Goal: Task Accomplishment & Management: Use online tool/utility

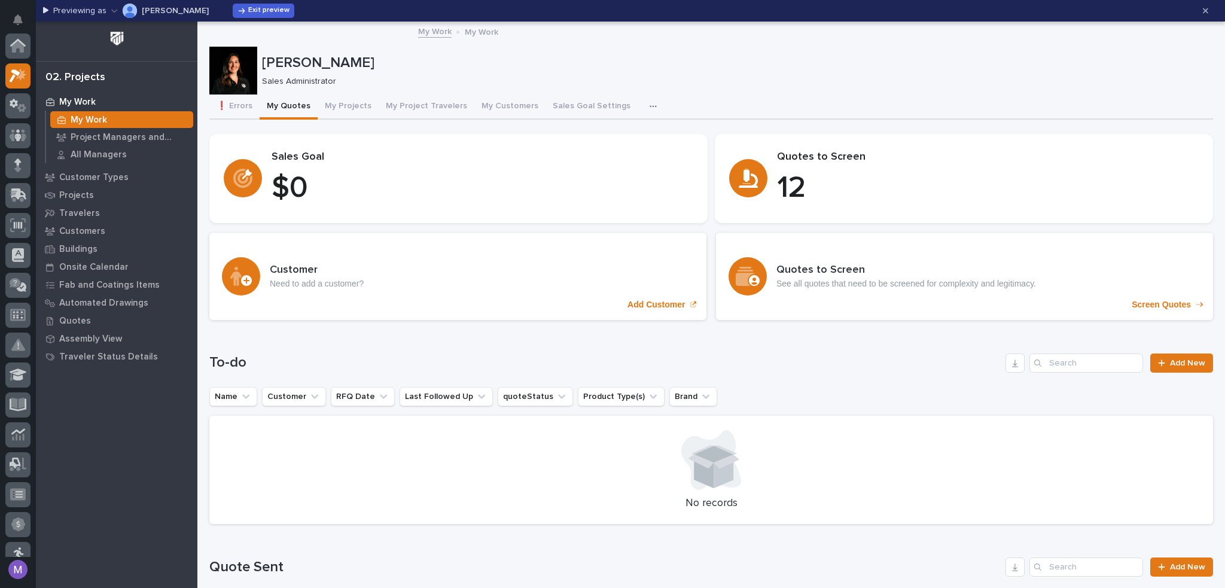
scroll to position [30, 0]
click at [266, 13] on span "Exit preview" at bounding box center [268, 11] width 41 height 10
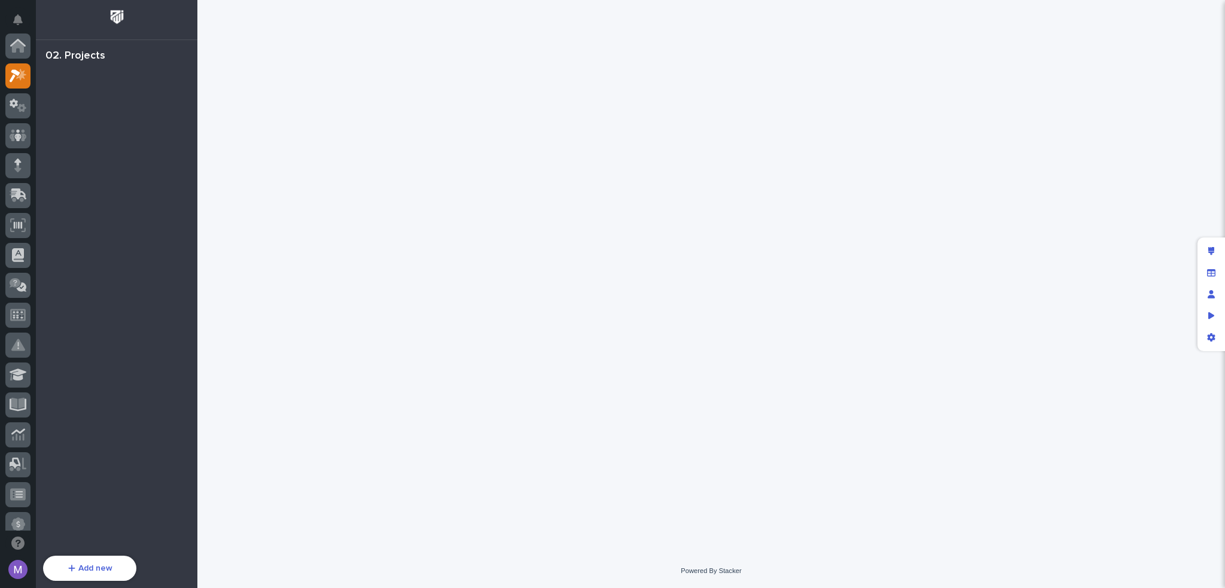
scroll to position [30, 0]
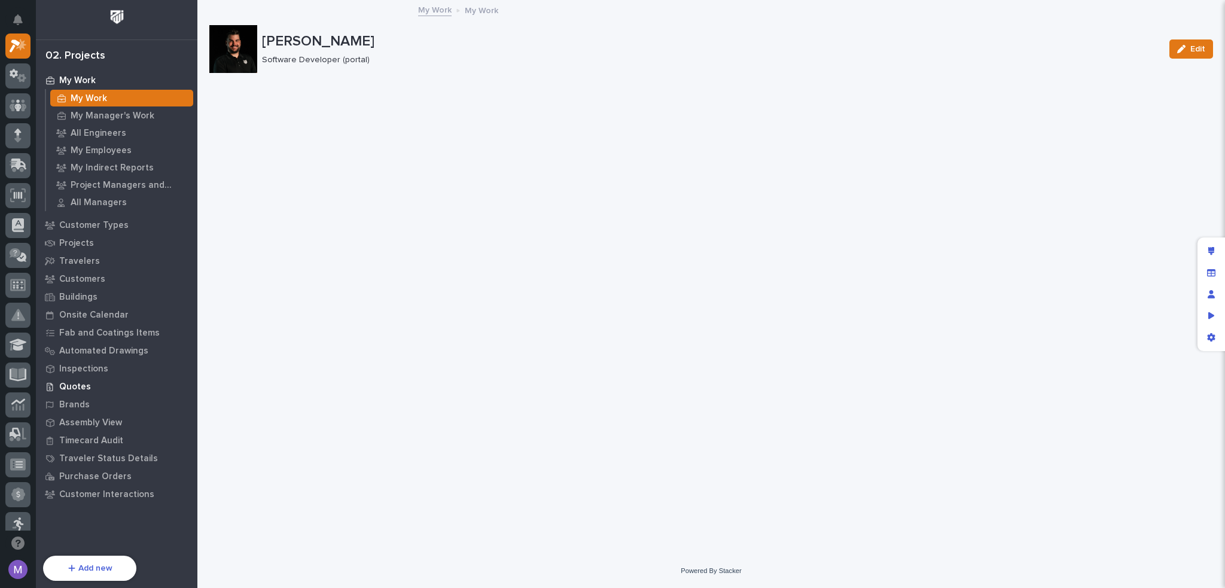
click at [80, 389] on p "Quotes" at bounding box center [75, 387] width 32 height 11
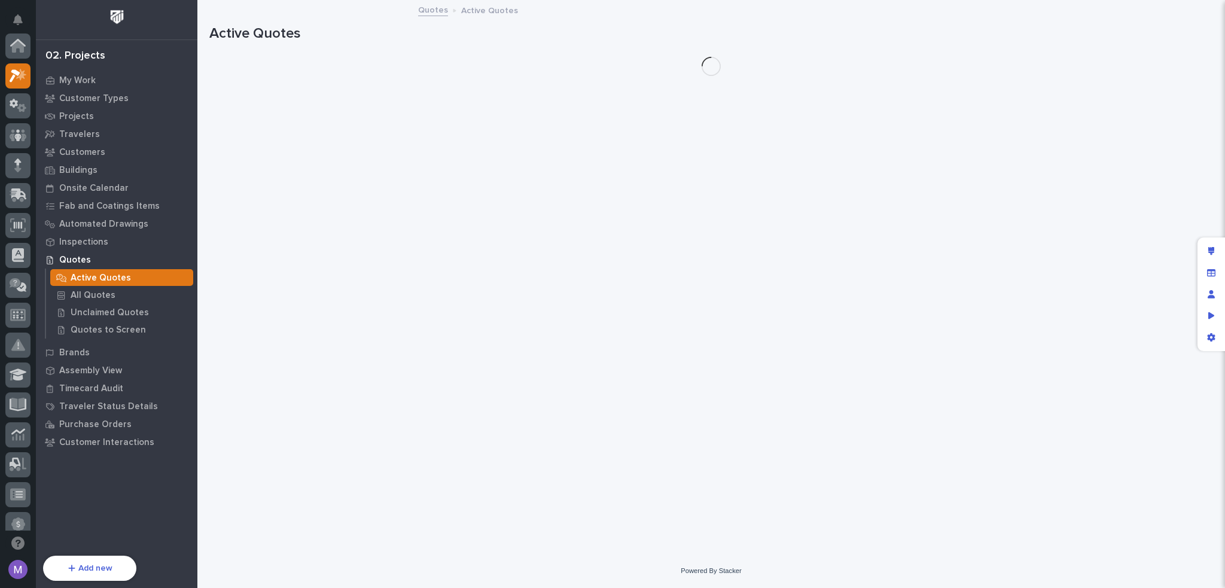
scroll to position [30, 0]
click at [103, 315] on p "Unclaimed Quotes" at bounding box center [110, 312] width 78 height 11
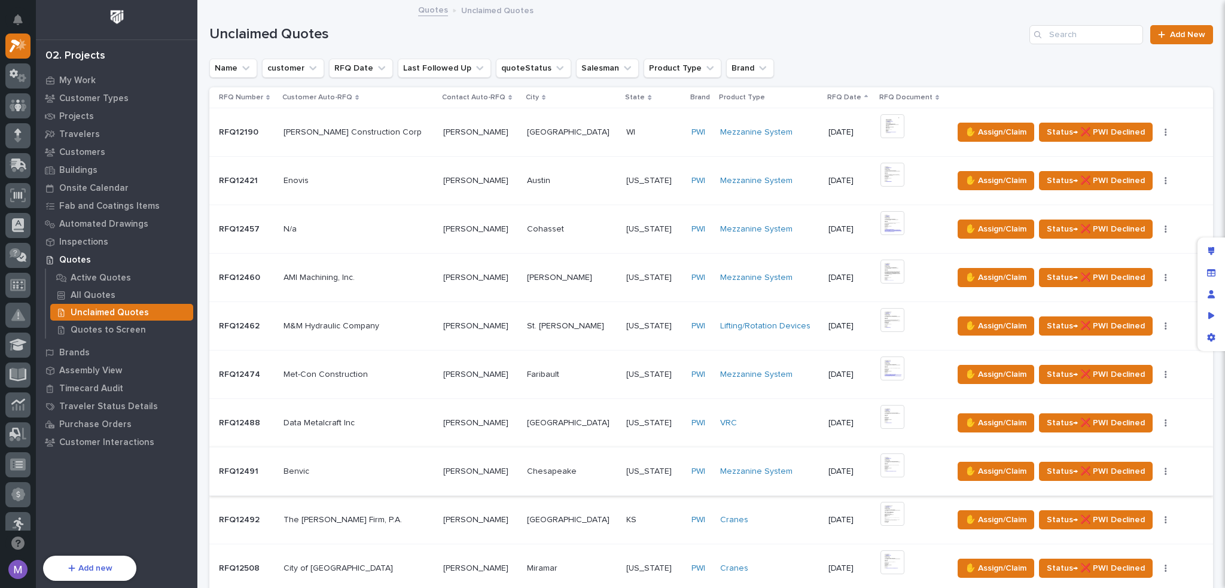
scroll to position [235, 0]
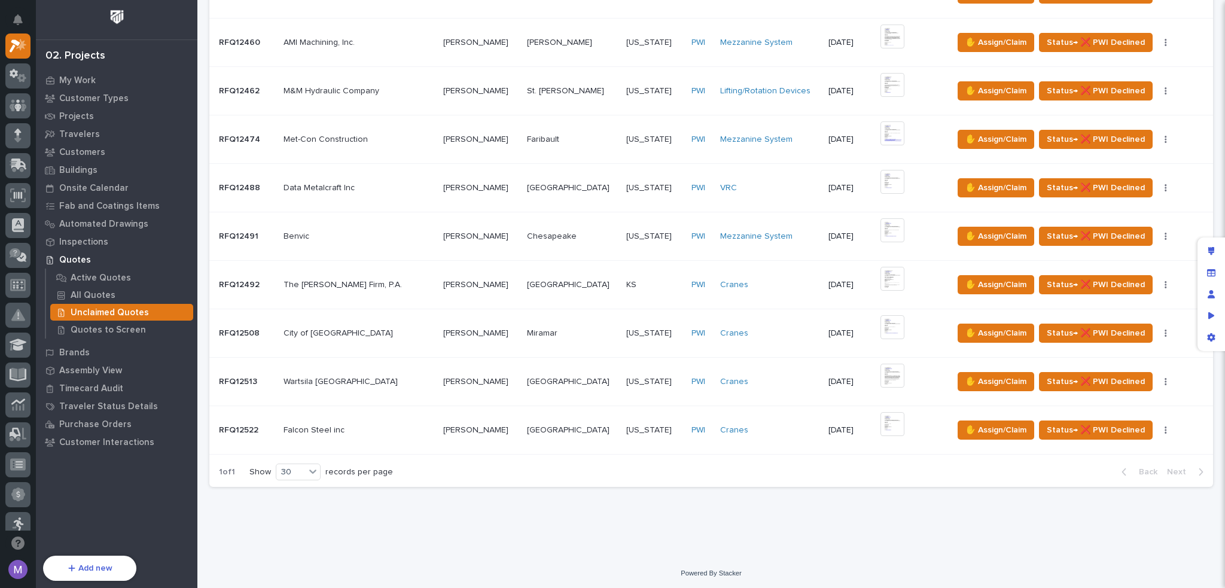
click at [759, 435] on div "Cranes" at bounding box center [769, 431] width 99 height 20
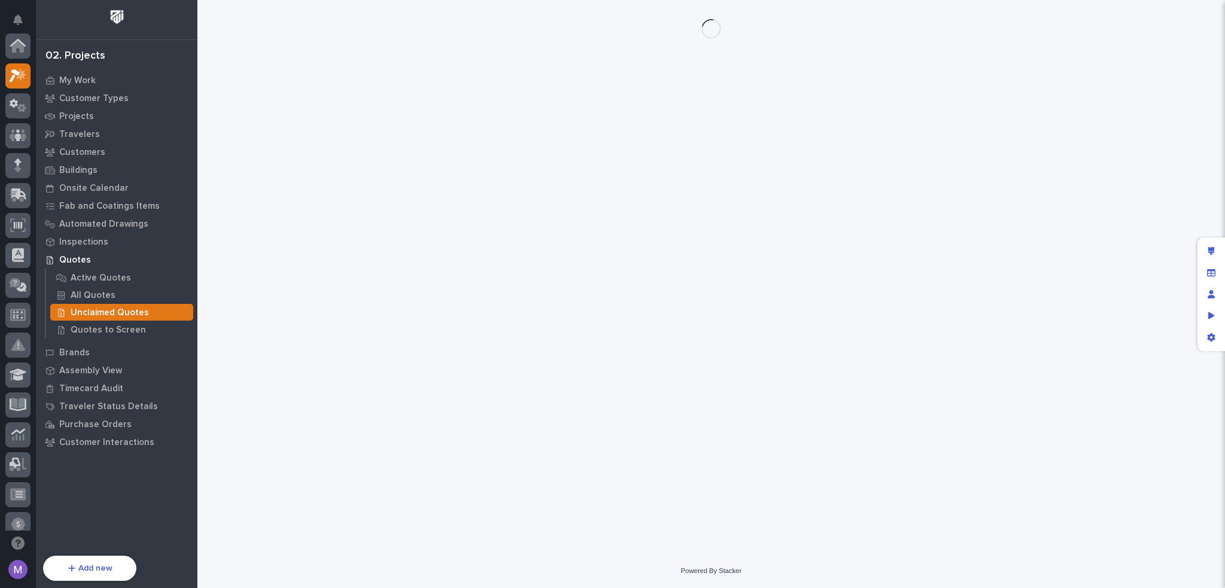
scroll to position [30, 0]
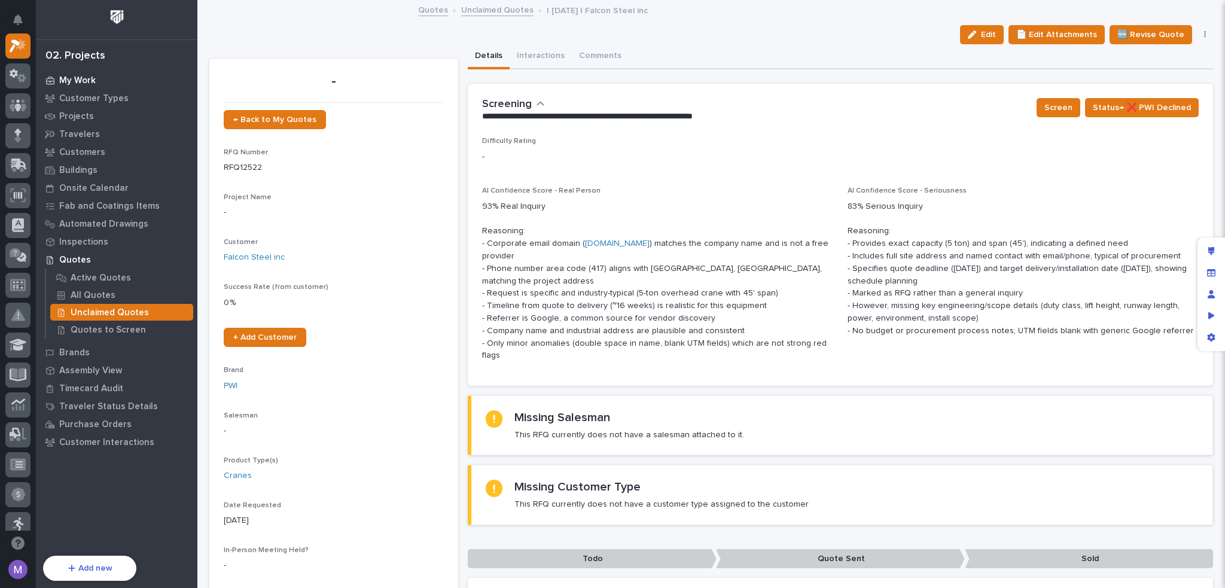
click at [81, 78] on p "My Work" at bounding box center [77, 80] width 36 height 11
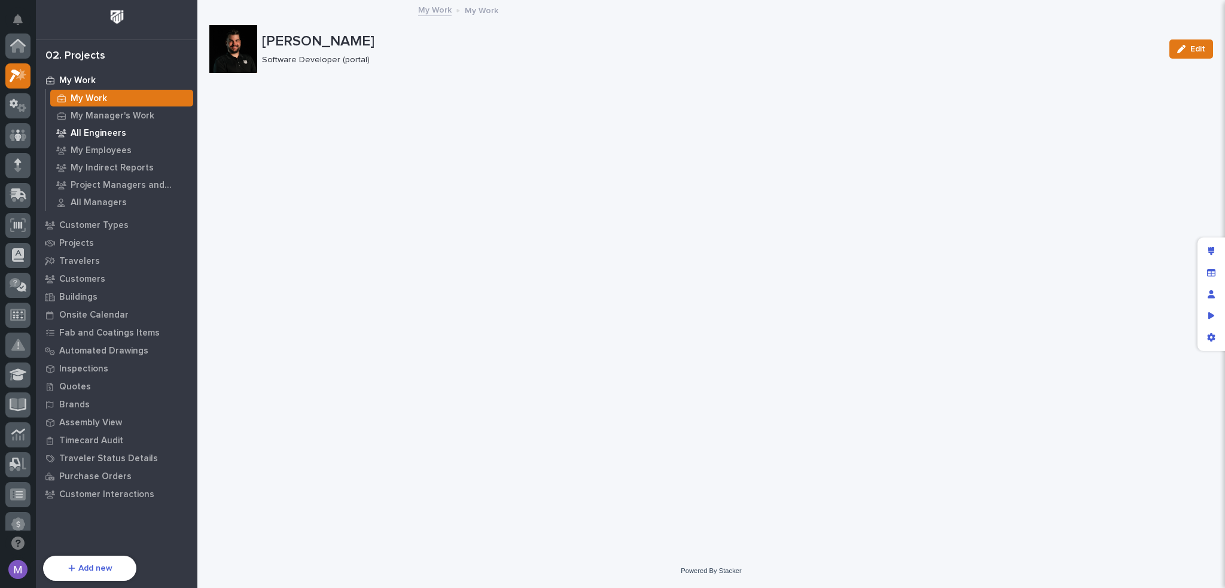
scroll to position [30, 0]
click at [78, 388] on p "Quotes" at bounding box center [75, 387] width 32 height 11
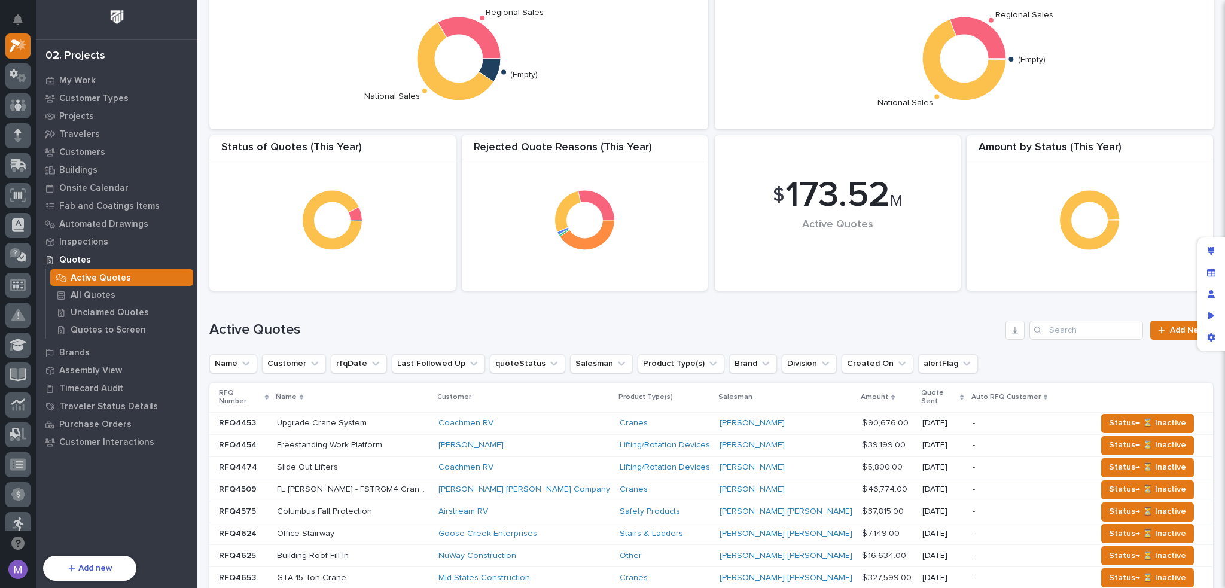
scroll to position [120, 0]
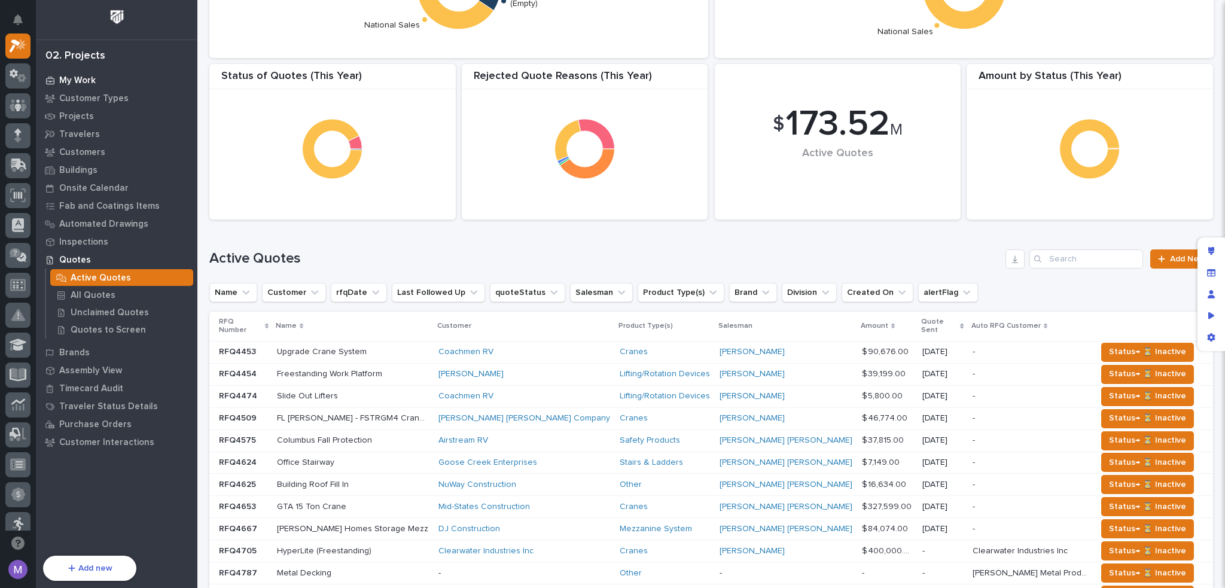
click at [112, 81] on div "My Work" at bounding box center [117, 80] width 156 height 17
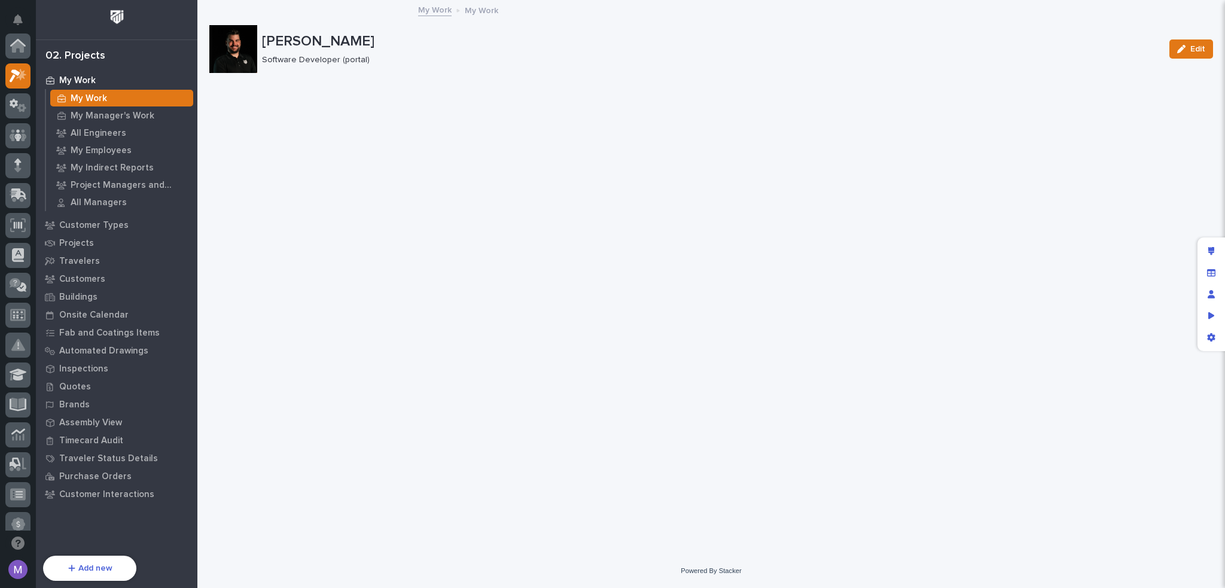
scroll to position [30, 0]
click at [91, 389] on div "Quotes" at bounding box center [117, 386] width 156 height 17
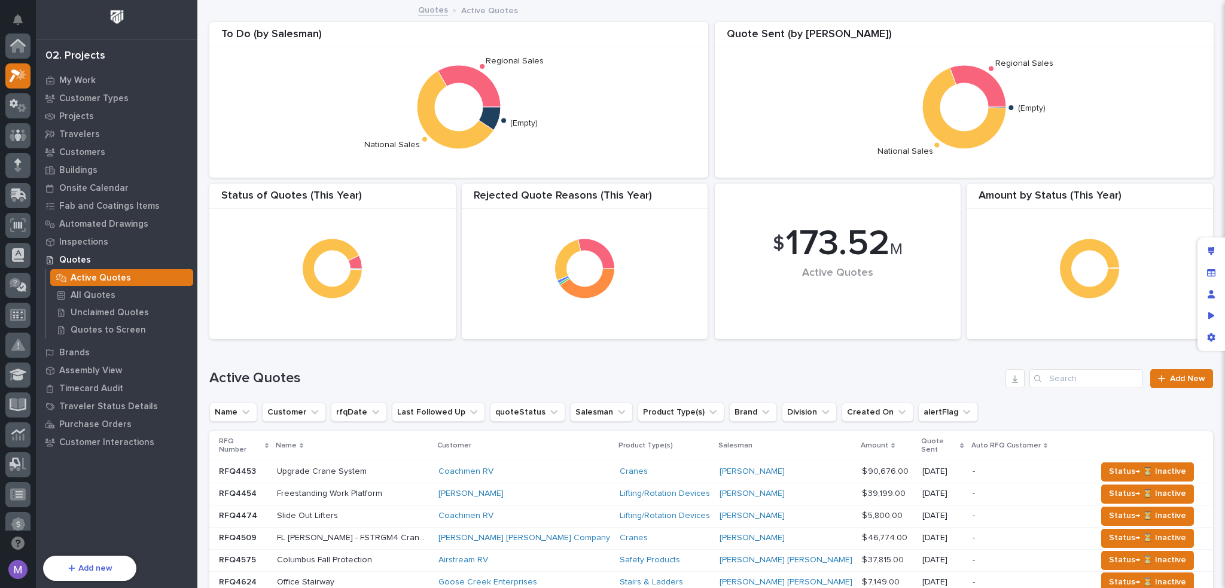
scroll to position [30, 0]
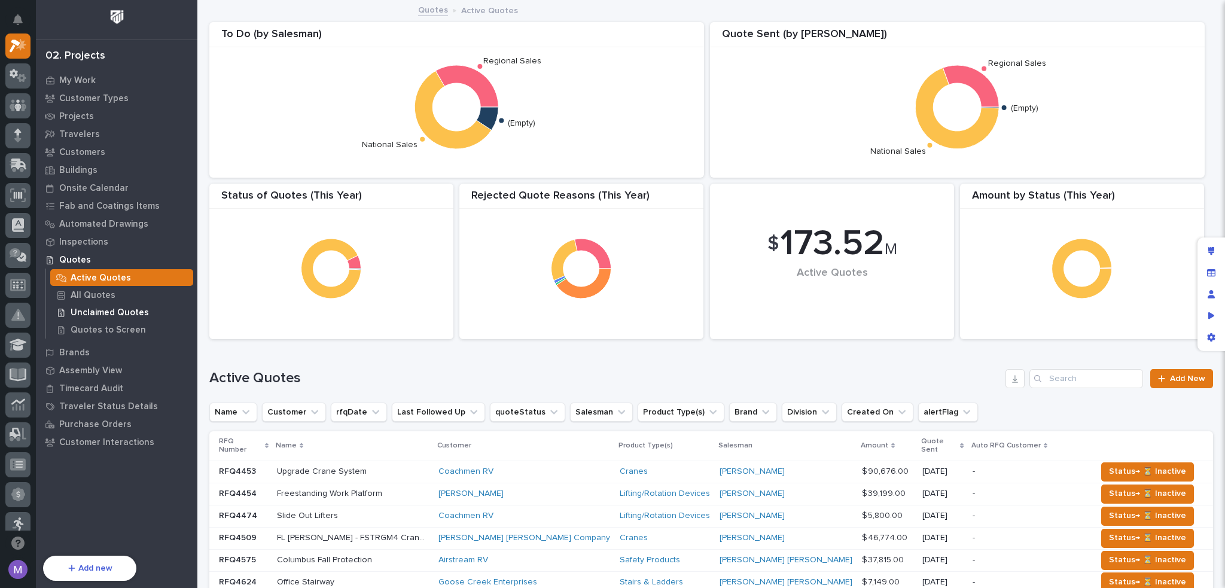
click at [96, 313] on p "Unclaimed Quotes" at bounding box center [110, 312] width 78 height 11
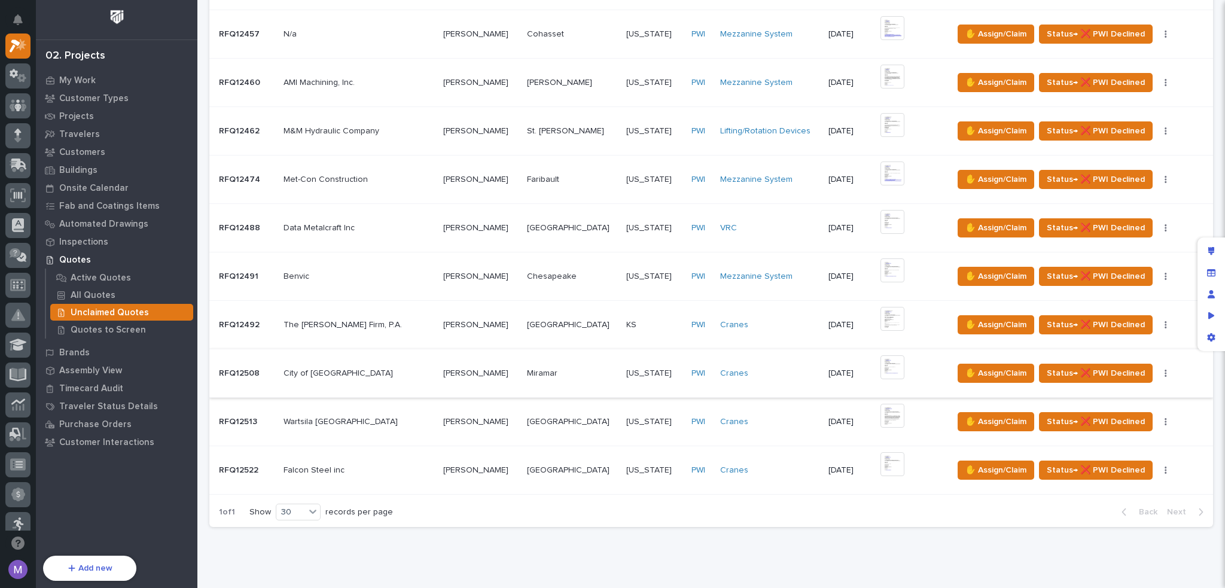
scroll to position [235, 0]
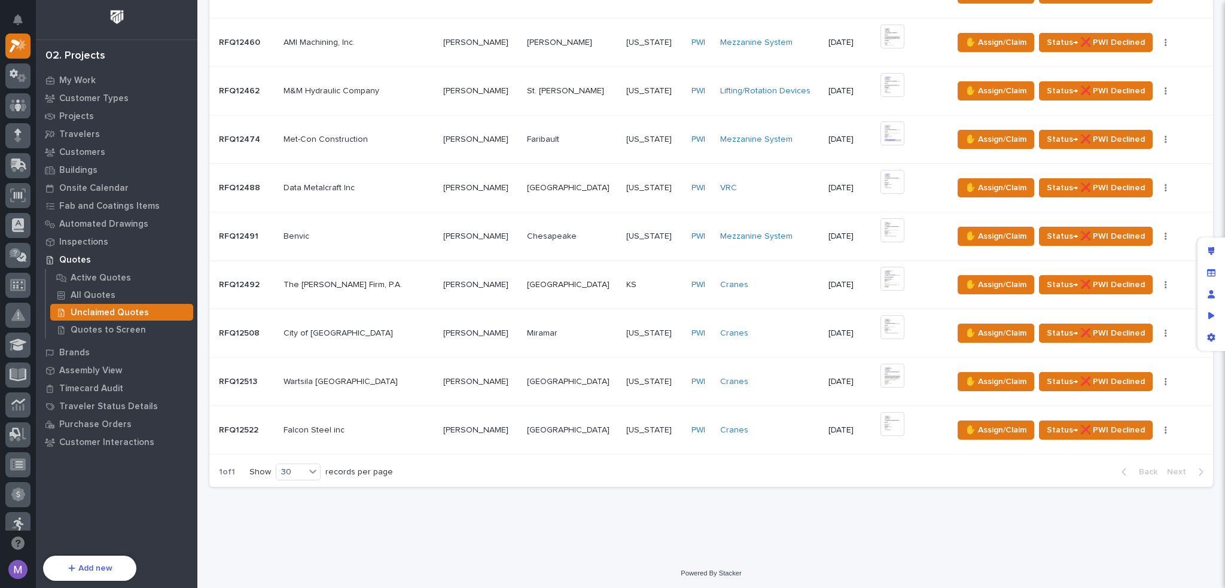
click at [763, 415] on td "Cranes" at bounding box center [769, 430] width 108 height 48
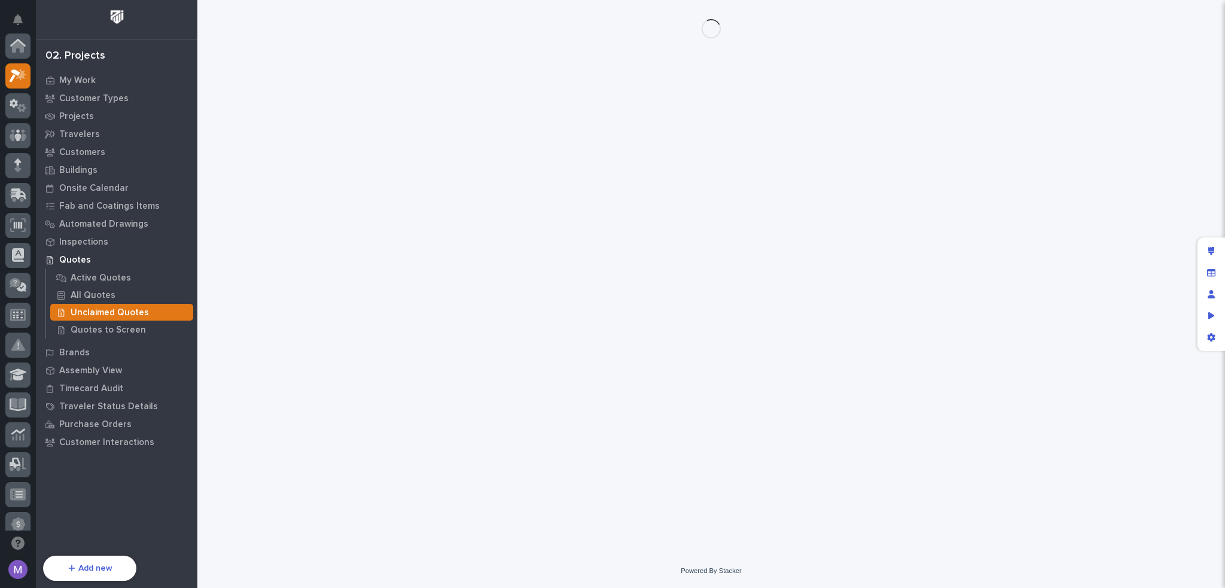
scroll to position [30, 0]
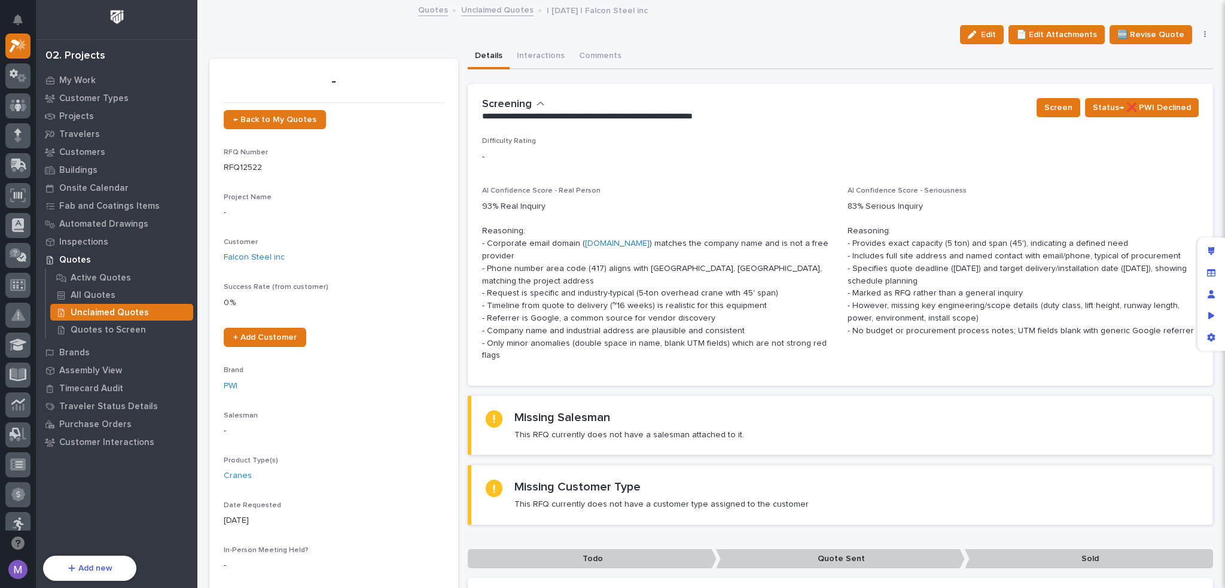
drag, startPoint x: 914, startPoint y: 190, endPoint x: 952, endPoint y: 190, distance: 38.3
click at [952, 190] on p "AI Confidence Score - Seriousness" at bounding box center [1023, 191] width 351 height 8
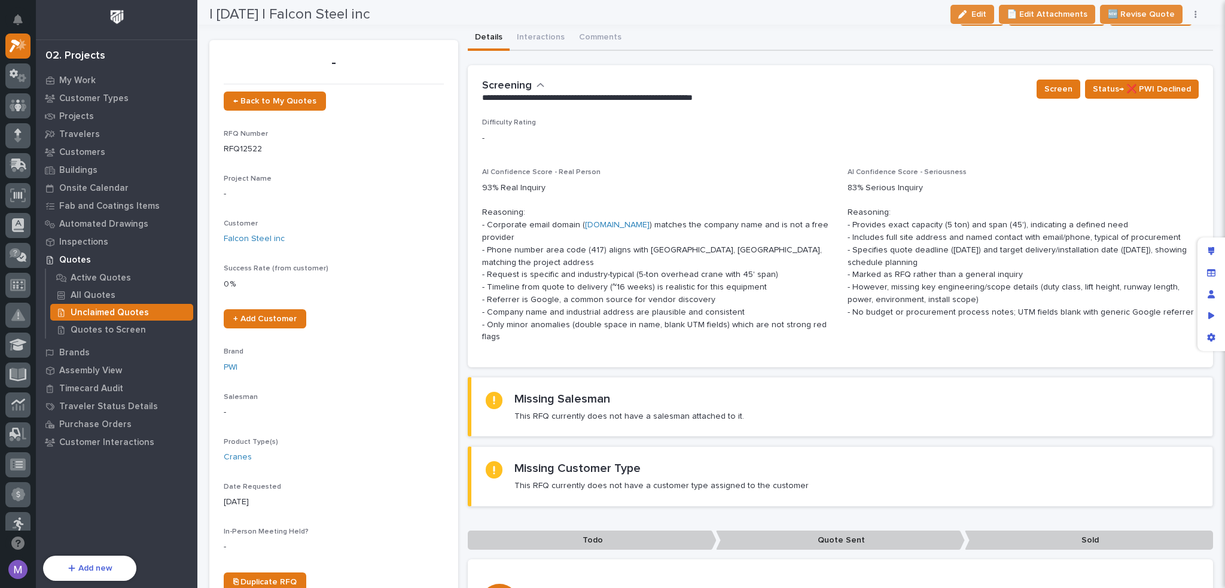
scroll to position [0, 0]
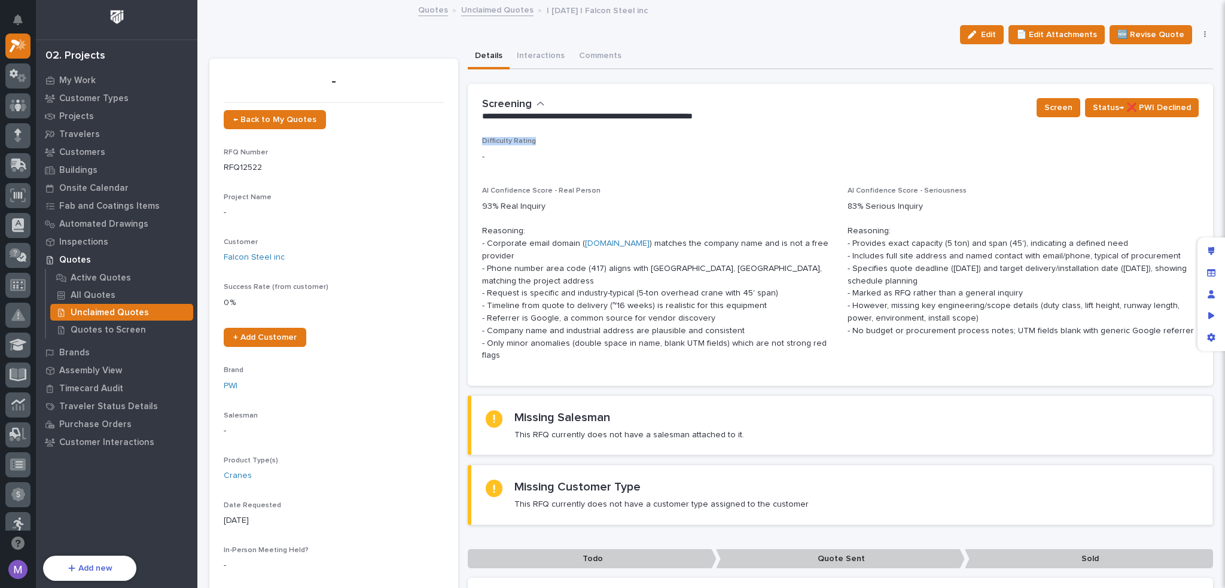
drag, startPoint x: 480, startPoint y: 143, endPoint x: 550, endPoint y: 144, distance: 70.0
click at [550, 144] on p "Difficulty Rating" at bounding box center [840, 141] width 717 height 8
click at [772, 47] on div "Details Interactions Comments" at bounding box center [841, 56] width 746 height 25
drag, startPoint x: 481, startPoint y: 138, endPoint x: 546, endPoint y: 153, distance: 66.8
click at [546, 153] on div "Difficulty Rating - AI Confidence Score - Real Person 93% Real Inquiry Reasonin…" at bounding box center [841, 261] width 746 height 249
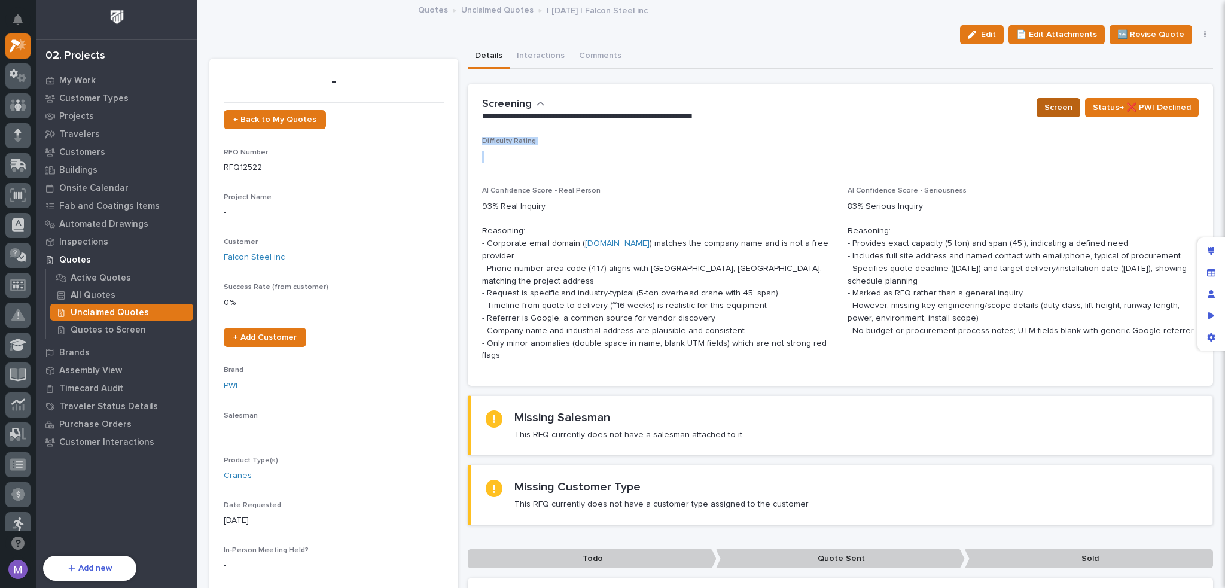
click at [1050, 105] on span "Screen" at bounding box center [1058, 107] width 28 height 14
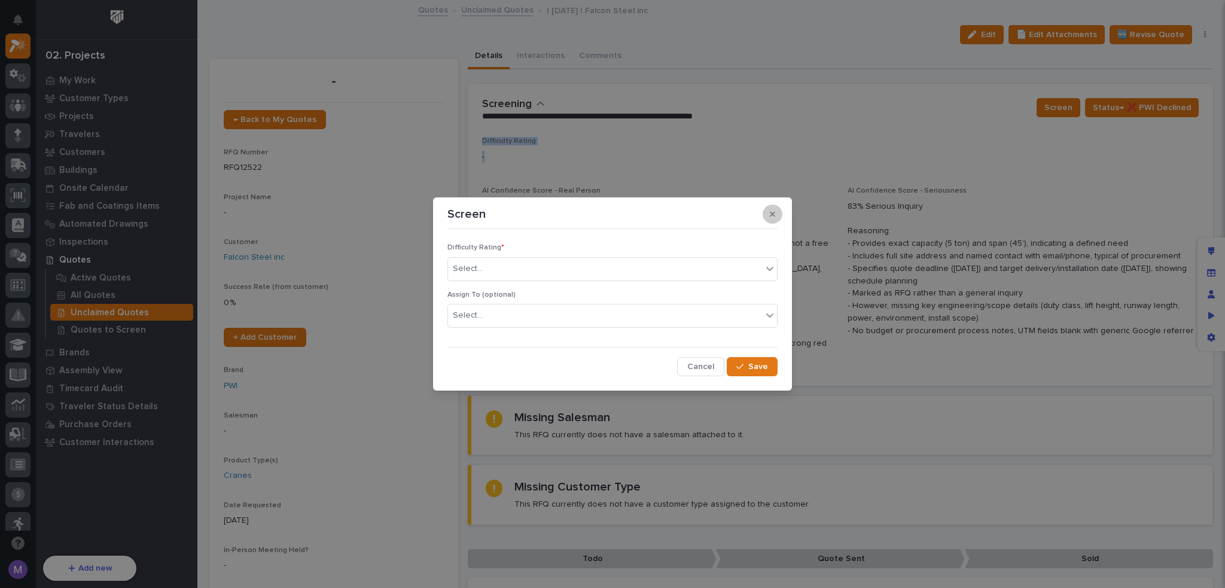
click at [775, 212] on button "button" at bounding box center [773, 214] width 20 height 19
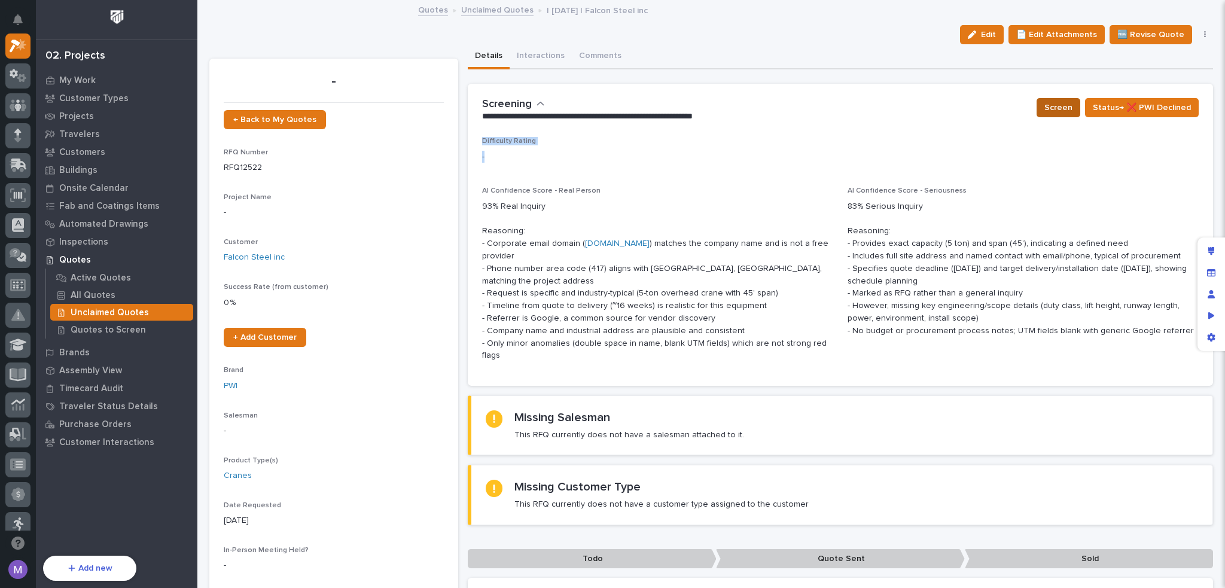
click at [1059, 108] on span "Screen" at bounding box center [1058, 107] width 28 height 14
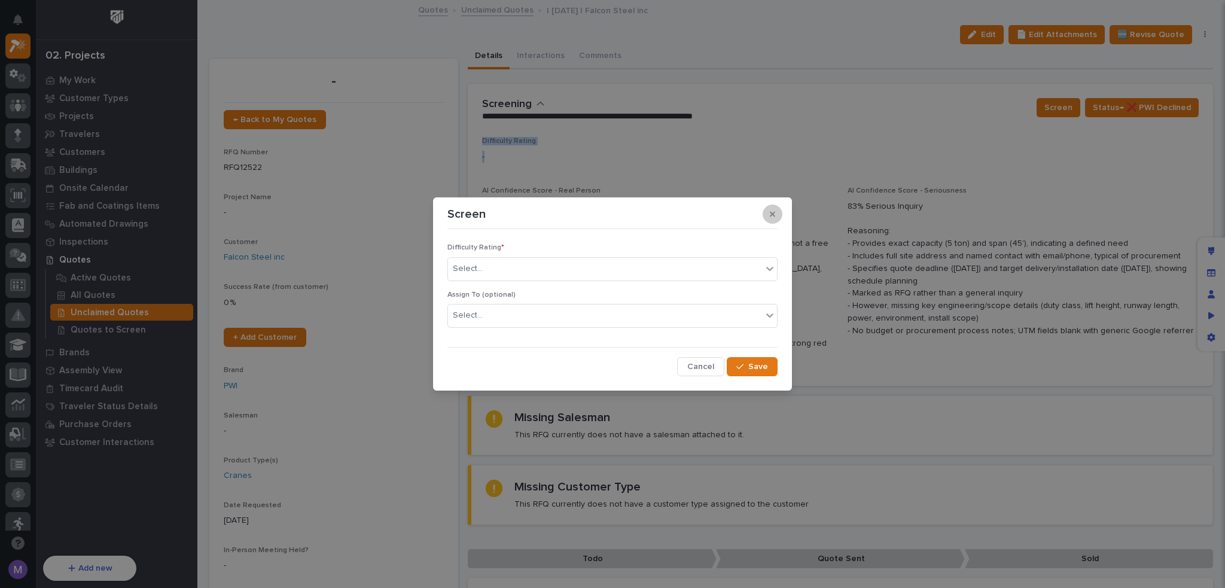
click at [771, 217] on icon "button" at bounding box center [772, 214] width 5 height 8
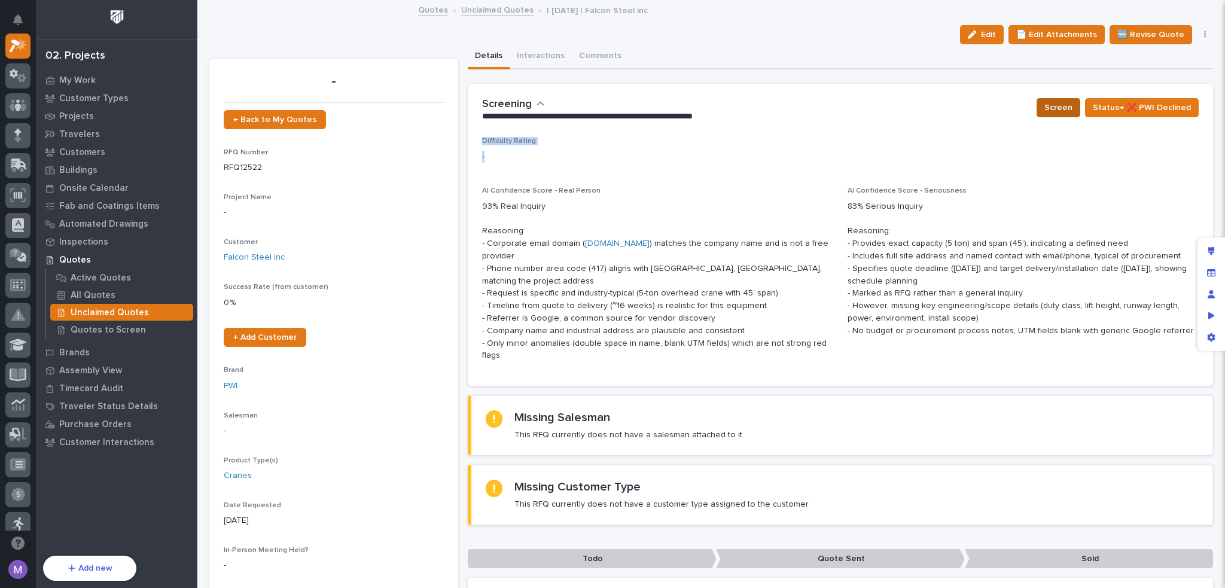
click at [1046, 111] on span "Screen" at bounding box center [1058, 107] width 28 height 14
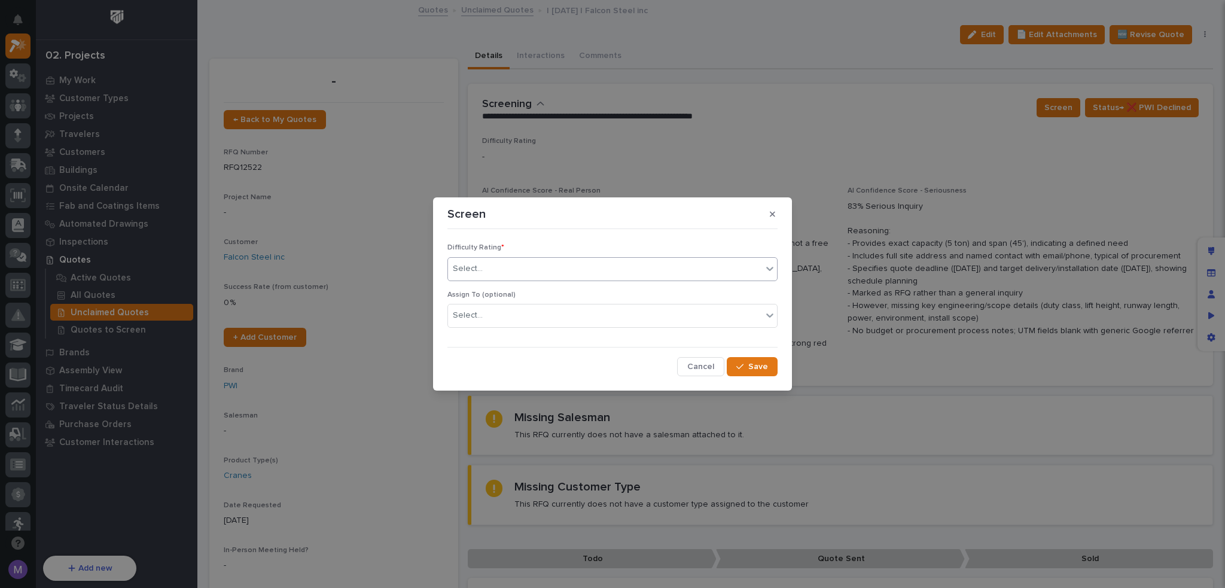
click at [571, 272] on div "Select..." at bounding box center [605, 269] width 314 height 20
click at [776, 215] on button "button" at bounding box center [773, 214] width 20 height 19
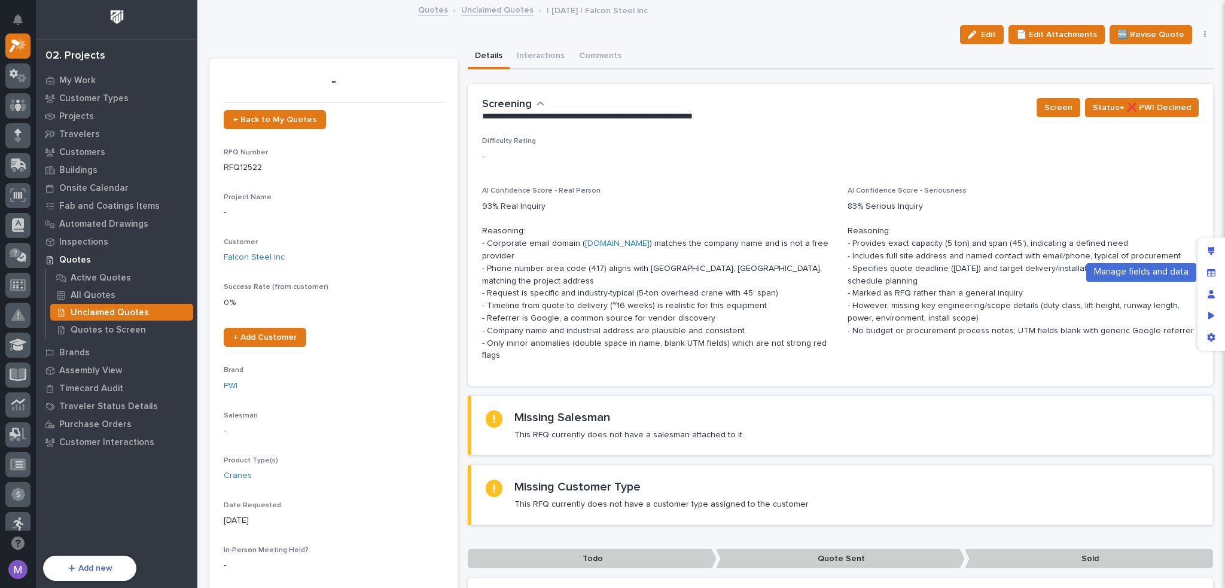
click at [1210, 270] on icon "Manage fields and data" at bounding box center [1211, 272] width 8 height 7
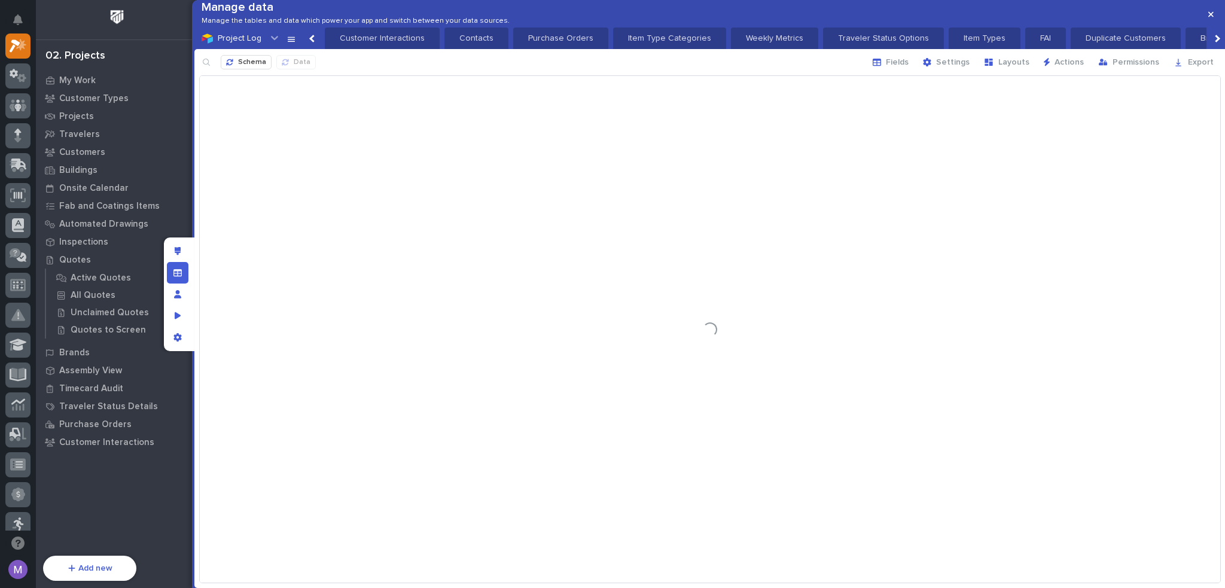
scroll to position [0, 1820]
click at [246, 68] on span "Schema" at bounding box center [252, 63] width 28 height 10
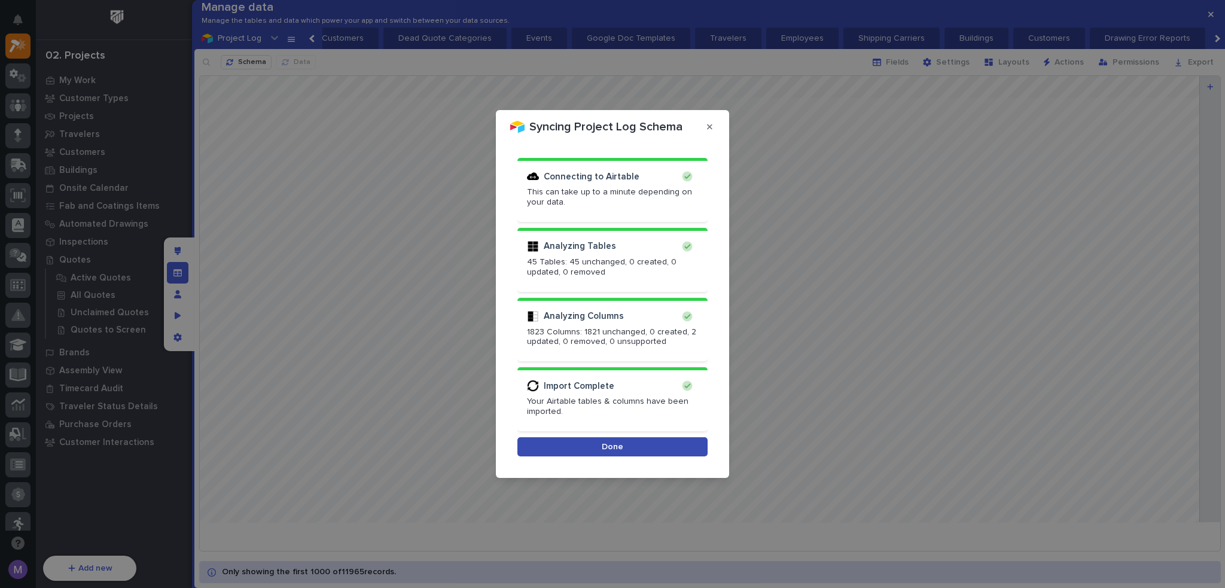
click at [642, 442] on button "Done" at bounding box center [612, 446] width 190 height 19
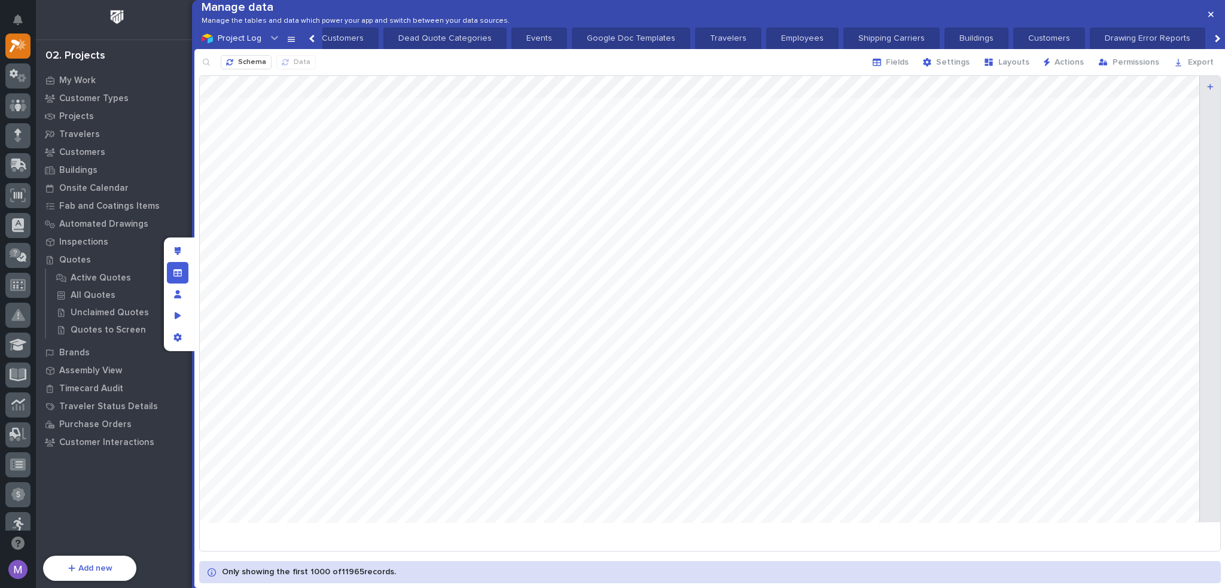
click at [881, 66] on icon "button" at bounding box center [877, 62] width 8 height 7
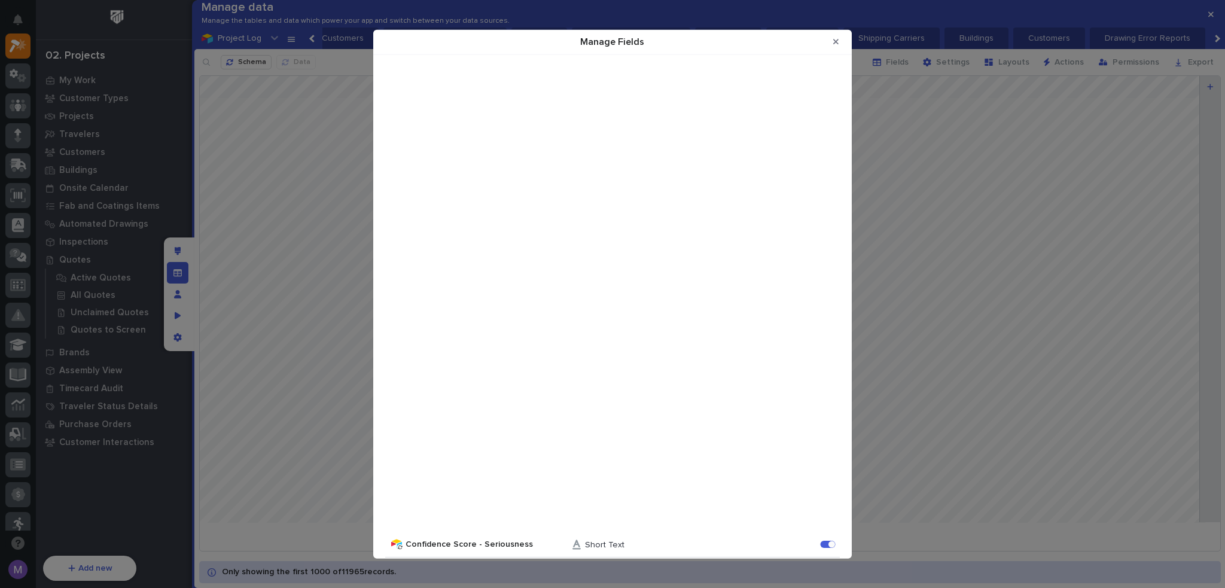
scroll to position [2632, 0]
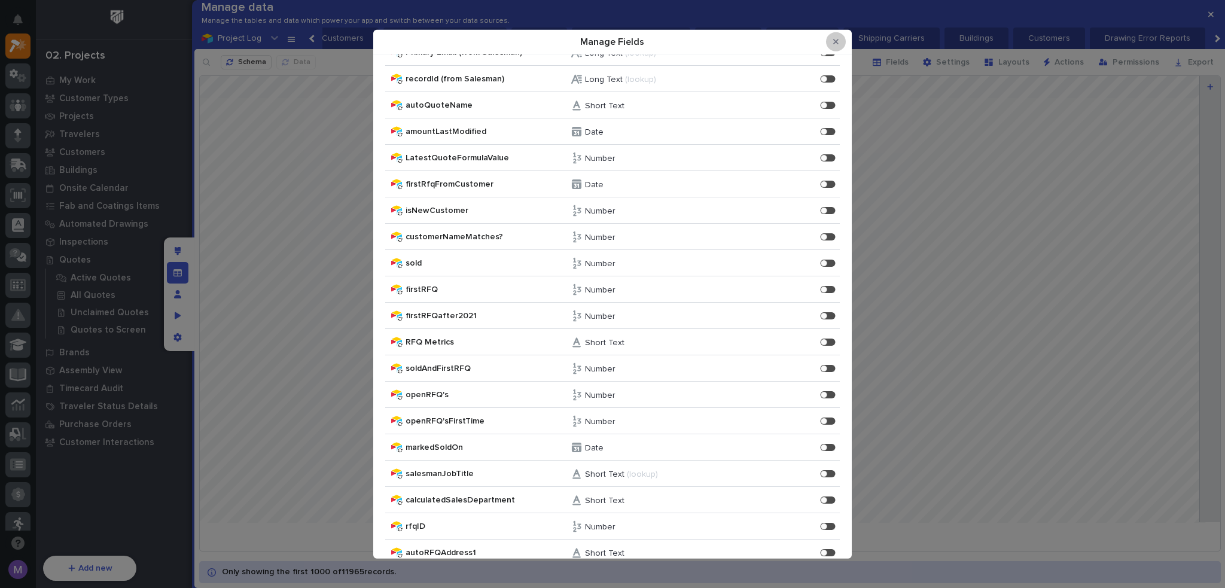
click at [840, 40] on button "Close Modal" at bounding box center [836, 41] width 20 height 19
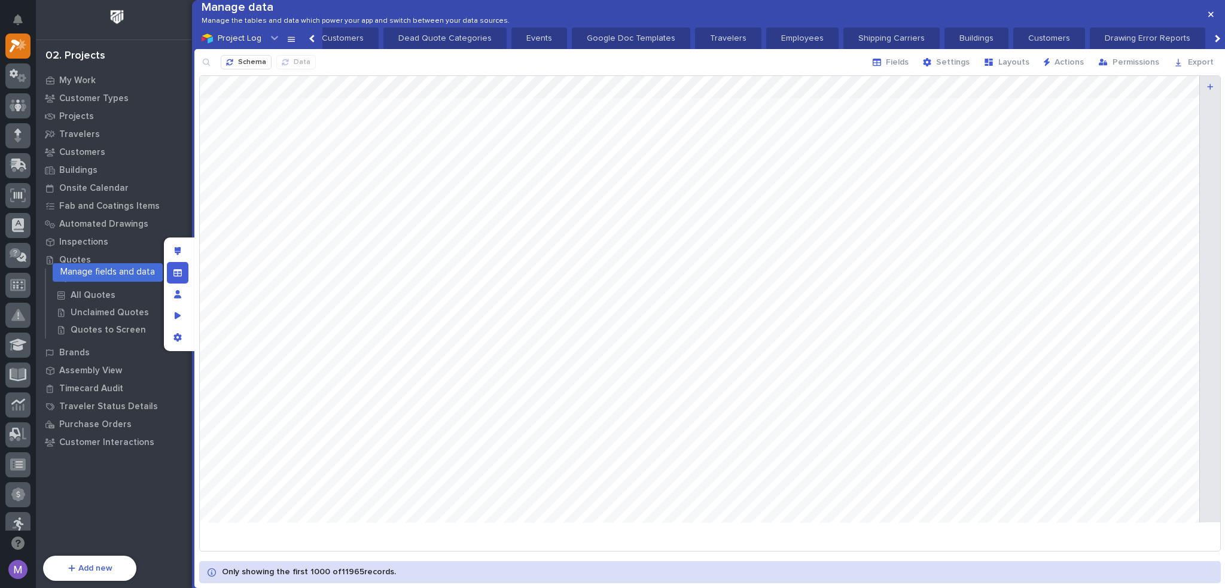
click at [181, 269] on icon "Manage fields and data" at bounding box center [177, 273] width 8 height 8
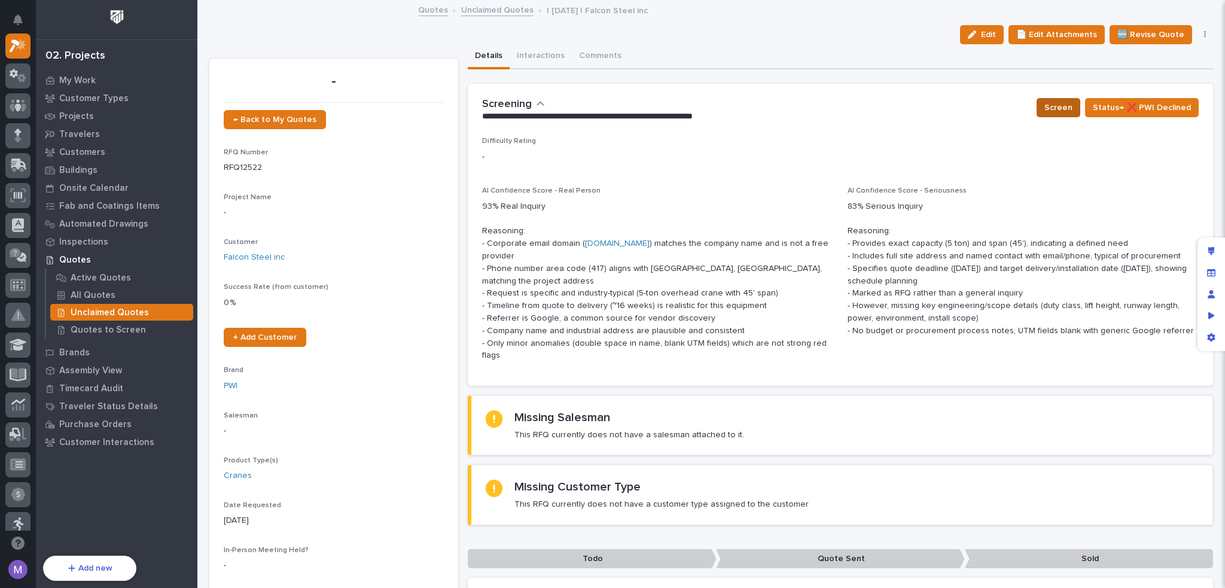
click at [1058, 105] on span "Screen" at bounding box center [1058, 107] width 28 height 14
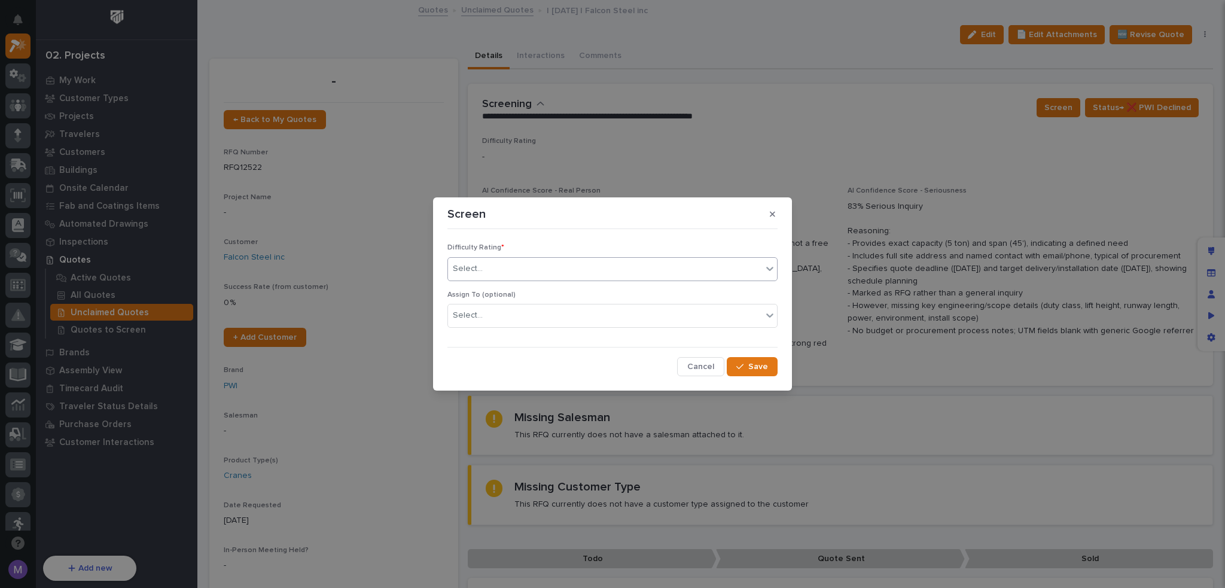
click at [557, 270] on div "Select..." at bounding box center [605, 269] width 314 height 20
click at [715, 367] on button "Cancel" at bounding box center [700, 366] width 47 height 19
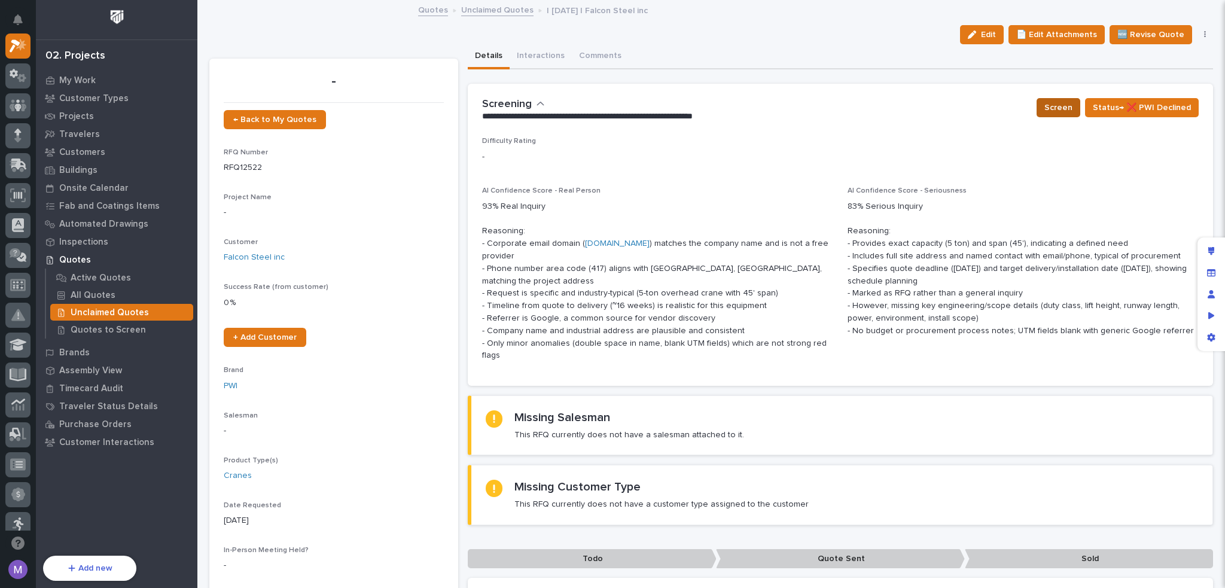
click at [1071, 109] on button "Screen" at bounding box center [1059, 107] width 44 height 19
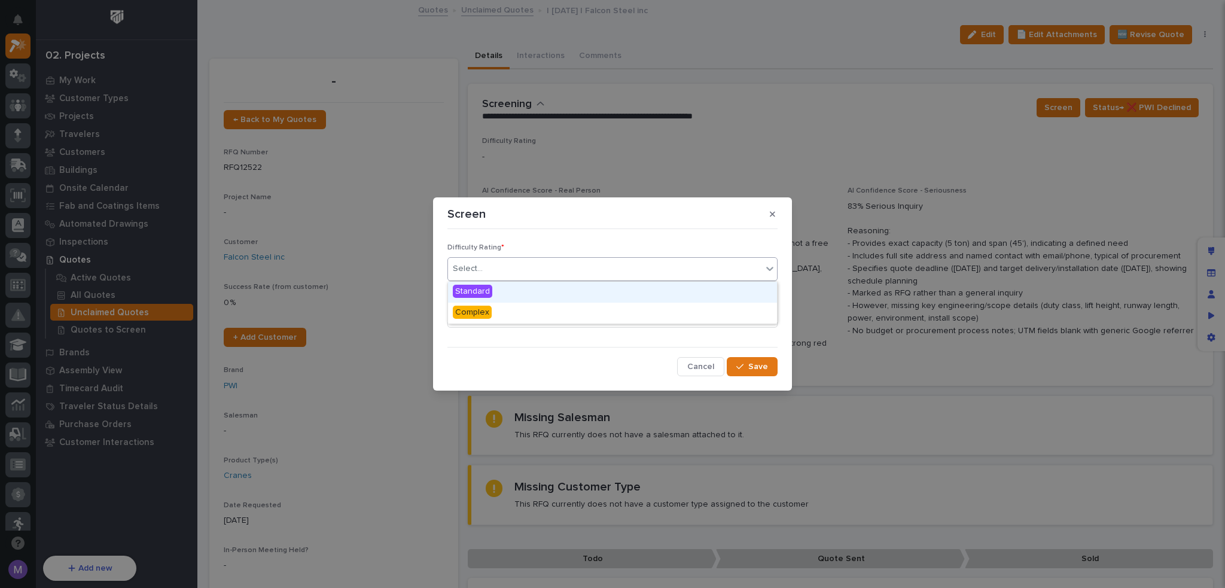
click at [689, 270] on div "Select..." at bounding box center [605, 269] width 314 height 20
click at [772, 217] on icon "button" at bounding box center [772, 214] width 5 height 8
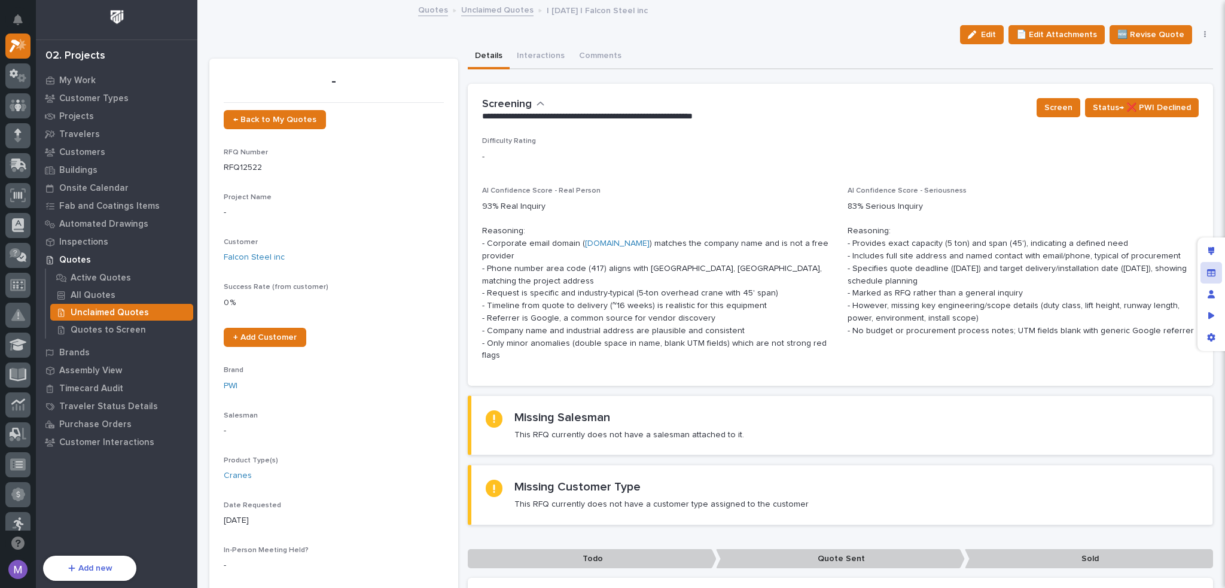
click at [1216, 275] on div "Manage fields and data" at bounding box center [1212, 273] width 22 height 22
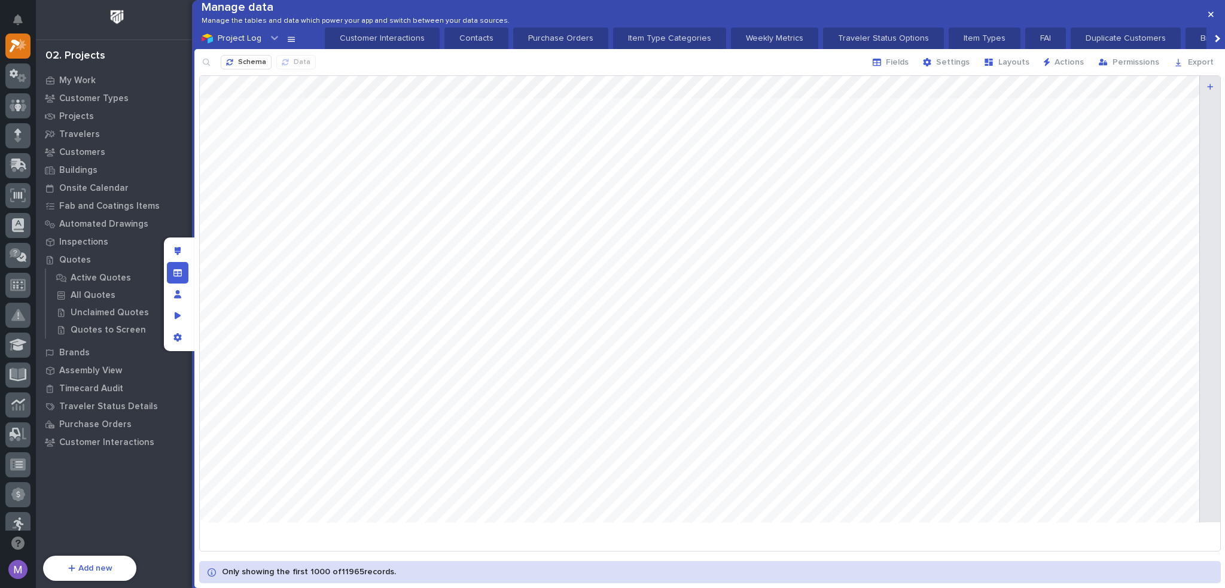
scroll to position [0, 1820]
click at [249, 68] on span "Schema" at bounding box center [252, 63] width 28 height 10
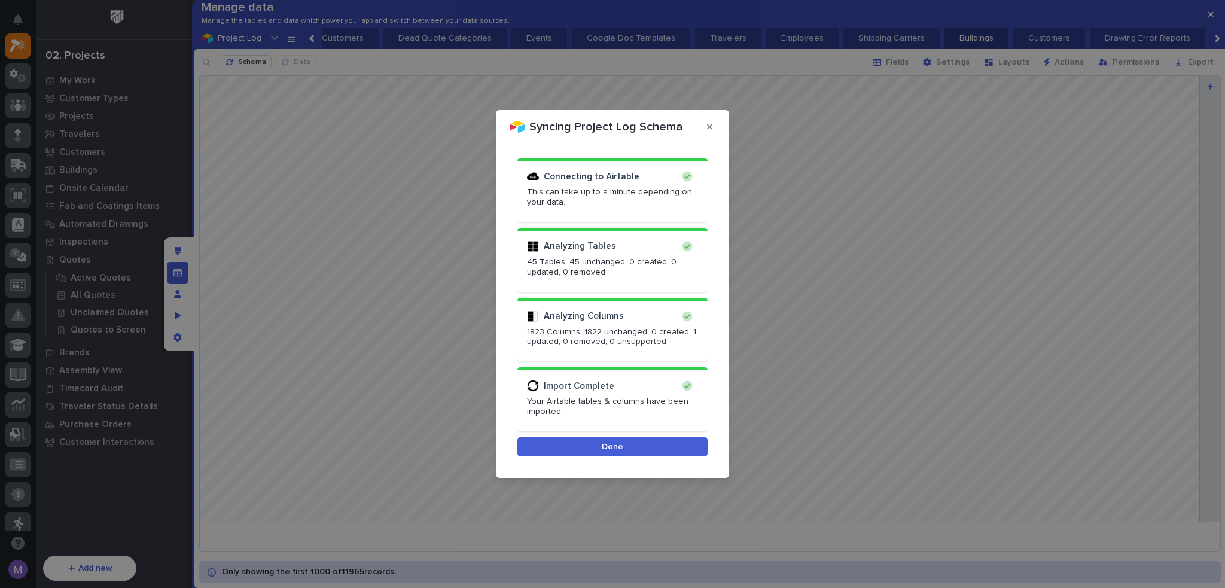
click at [662, 443] on button "Done" at bounding box center [612, 446] width 190 height 19
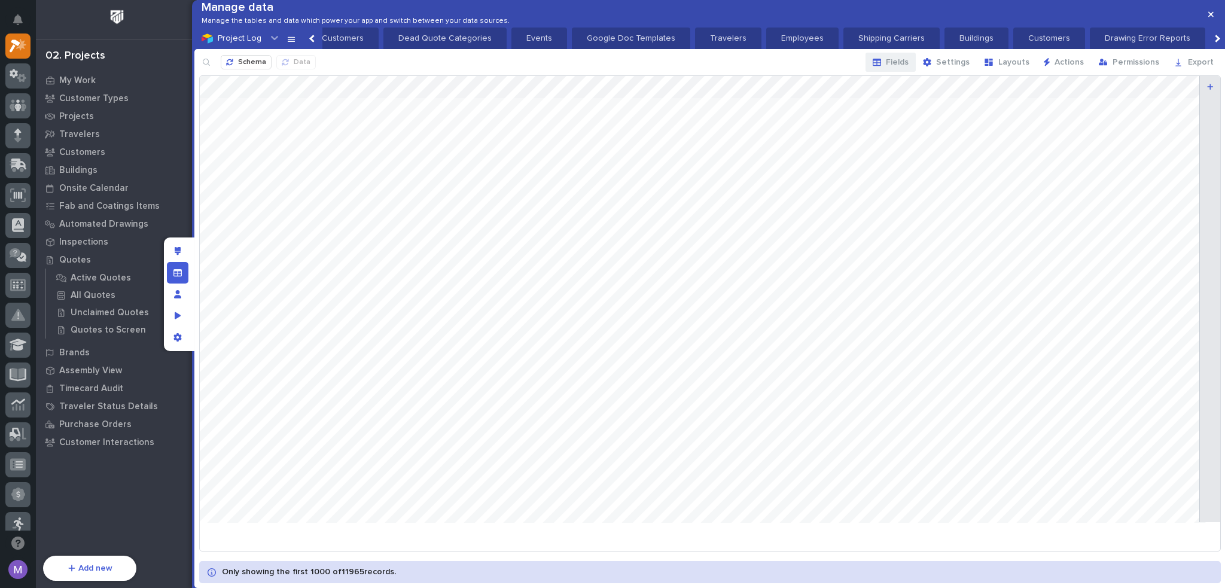
click at [909, 68] on span "Fields" at bounding box center [897, 62] width 23 height 11
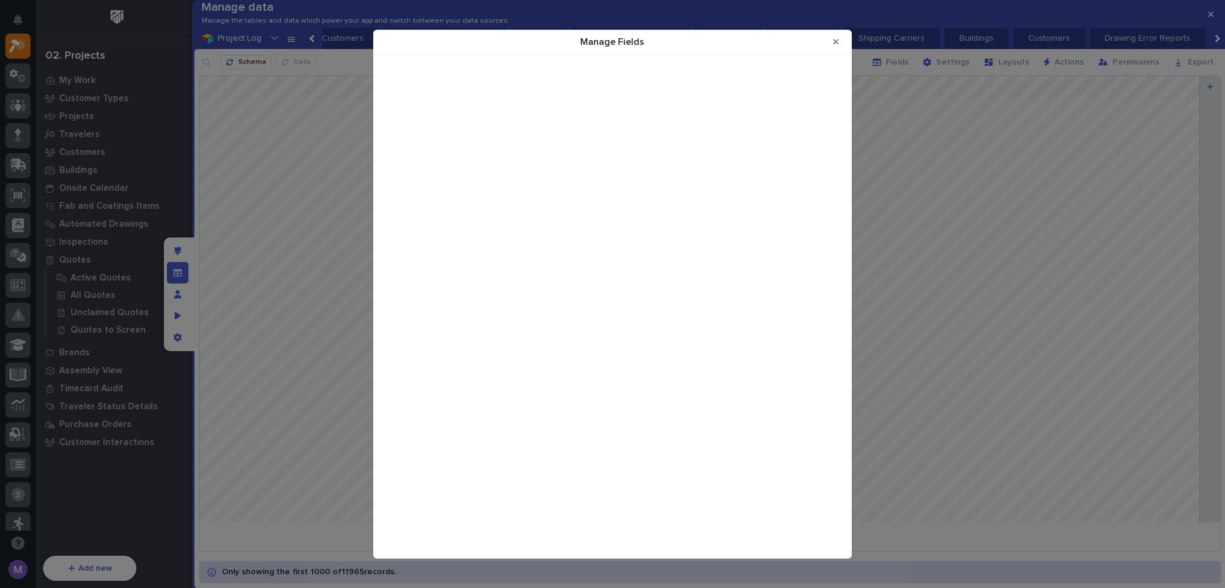
scroll to position [3388, 0]
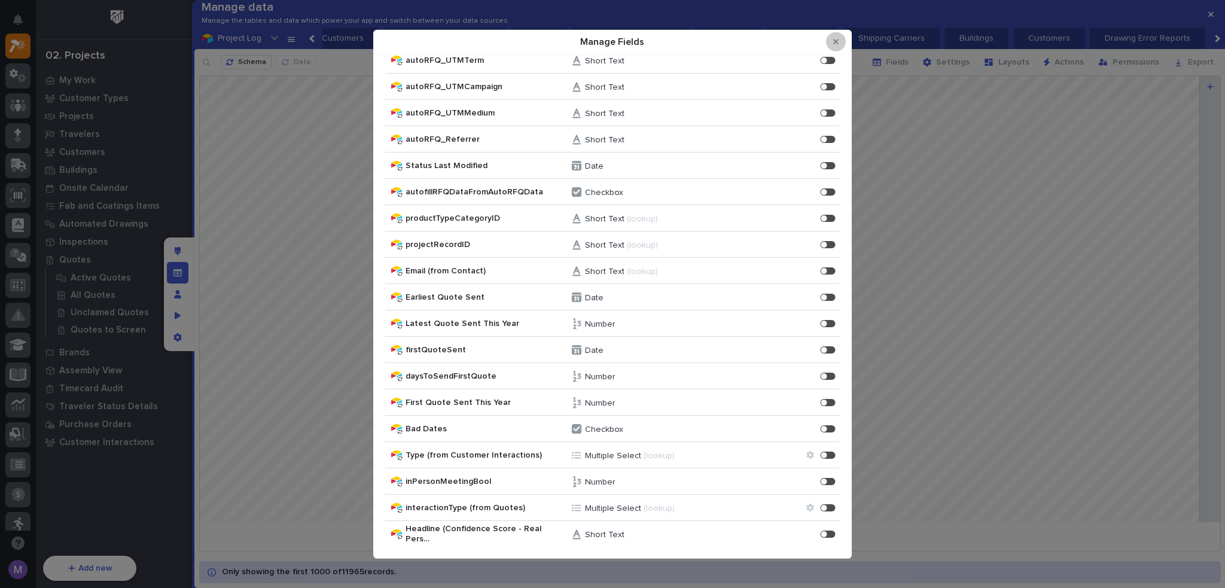
click at [839, 36] on button "Close Modal" at bounding box center [836, 41] width 20 height 19
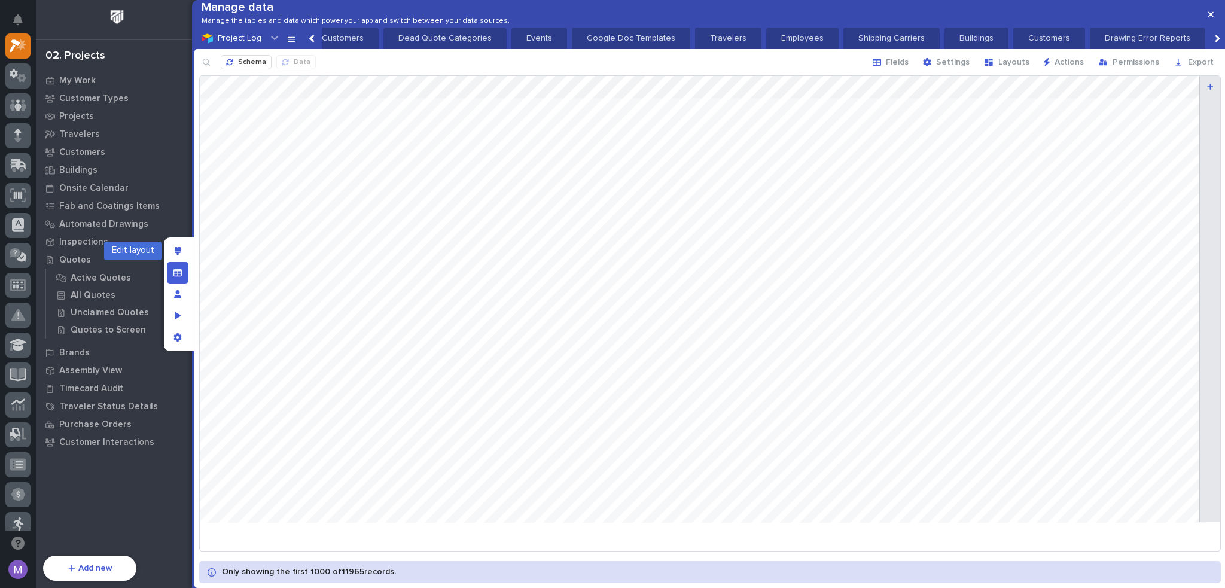
click at [181, 272] on icon "Manage fields and data" at bounding box center [177, 272] width 8 height 7
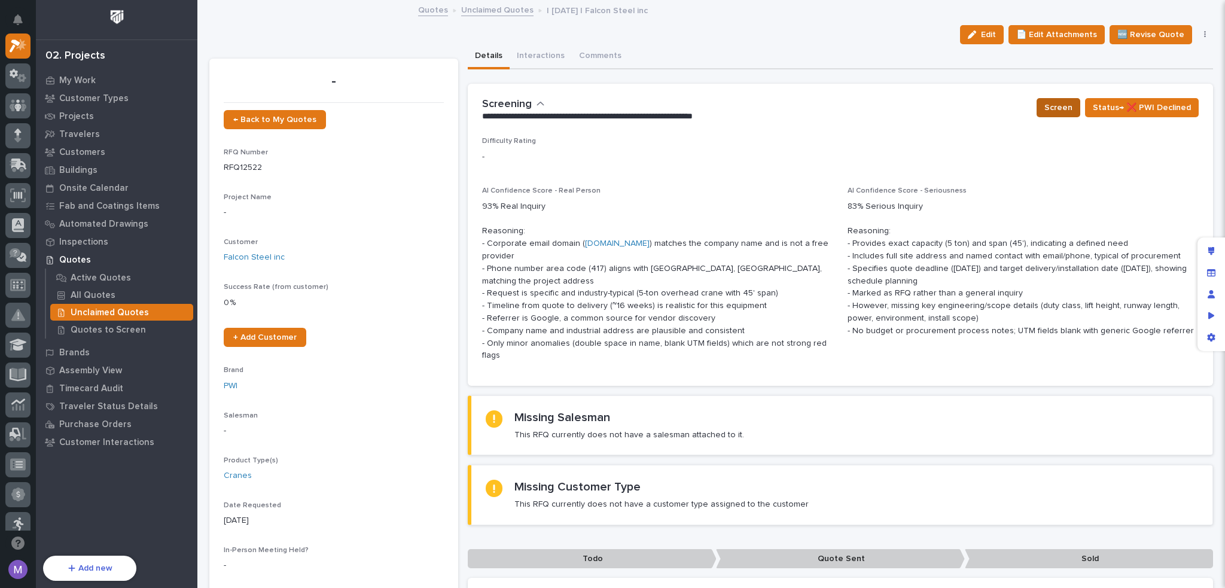
click at [1051, 106] on span "Screen" at bounding box center [1058, 107] width 28 height 14
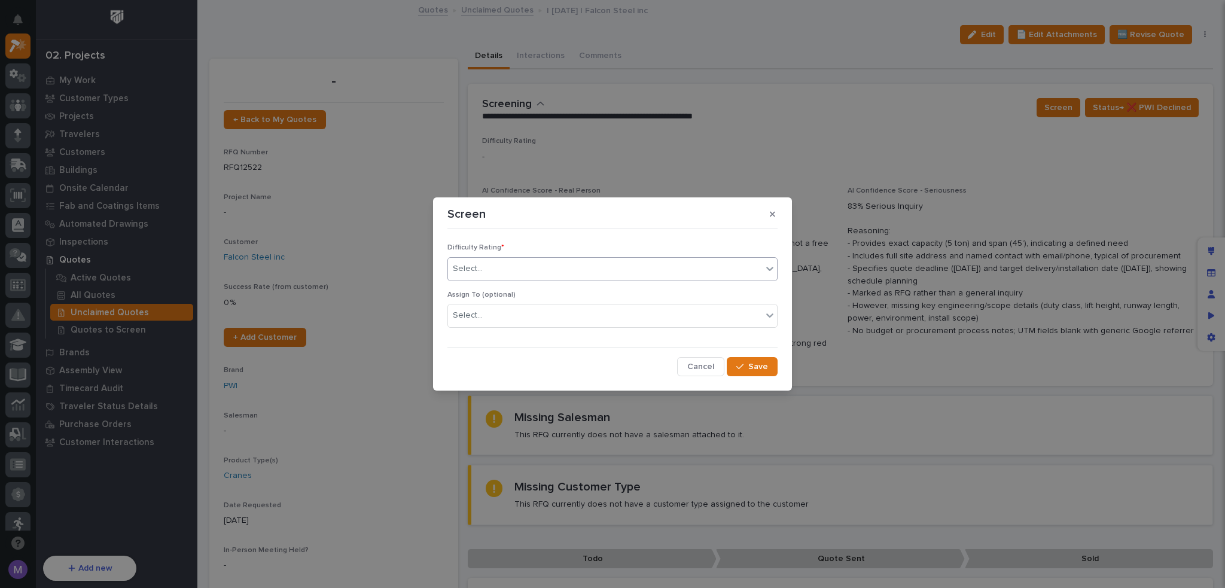
click at [531, 265] on div "Select..." at bounding box center [605, 269] width 314 height 20
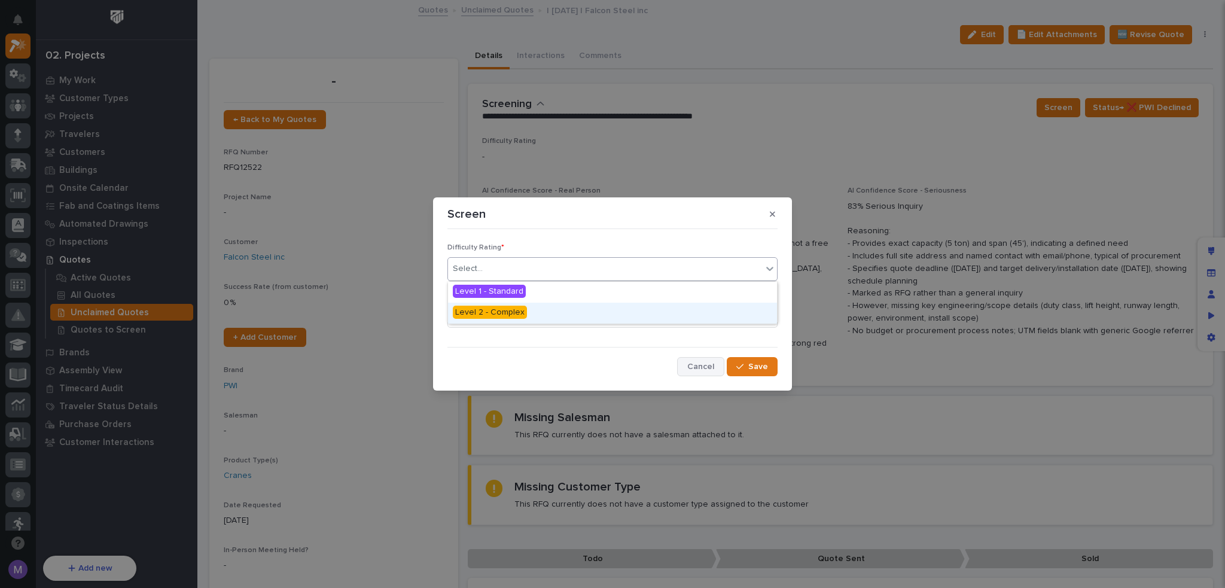
click at [713, 374] on button "Cancel" at bounding box center [700, 366] width 47 height 19
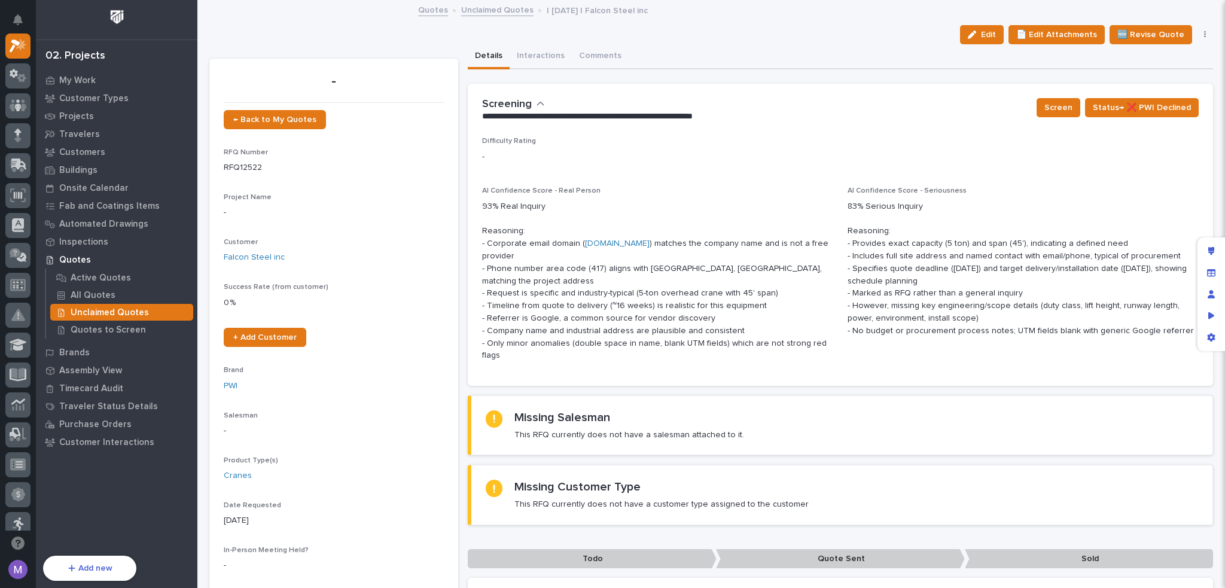
click at [787, 107] on div "**********" at bounding box center [755, 110] width 546 height 25
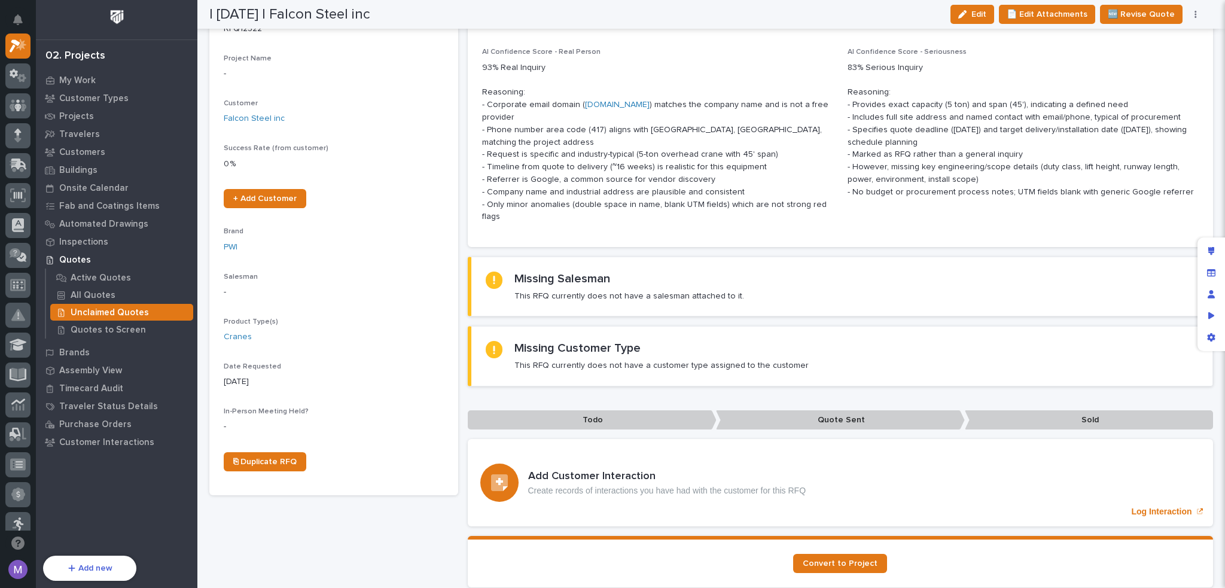
scroll to position [0, 0]
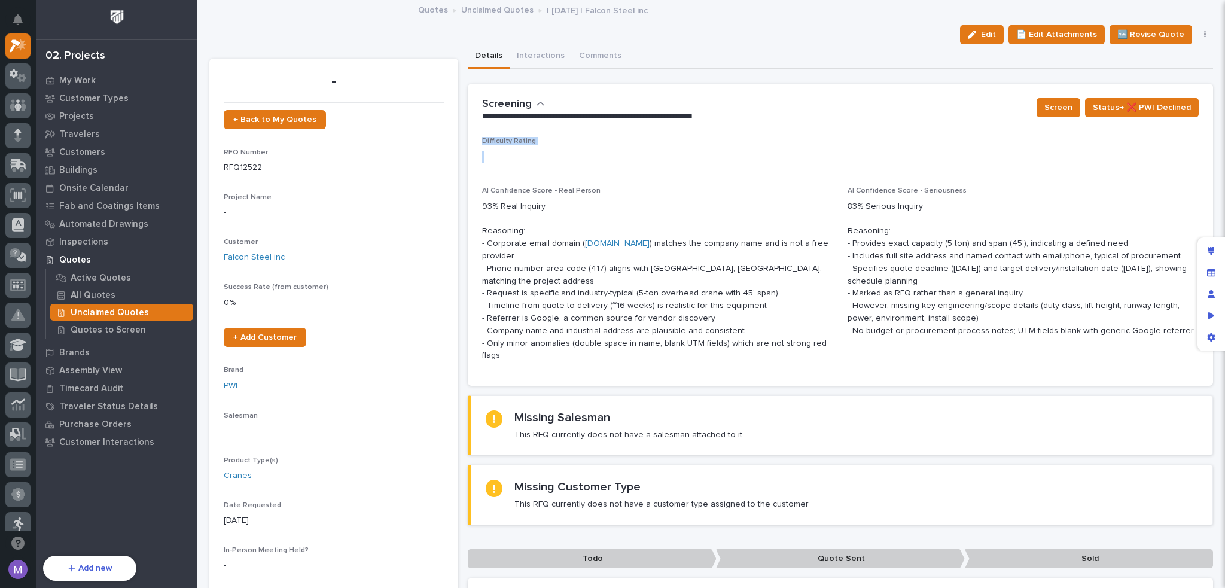
drag, startPoint x: 479, startPoint y: 138, endPoint x: 565, endPoint y: 166, distance: 90.4
click at [565, 166] on div "Difficulty Rating - AI Confidence Score - Real Person 93% Real Inquiry Reasonin…" at bounding box center [841, 261] width 746 height 249
click at [1053, 104] on span "Screen" at bounding box center [1058, 107] width 28 height 14
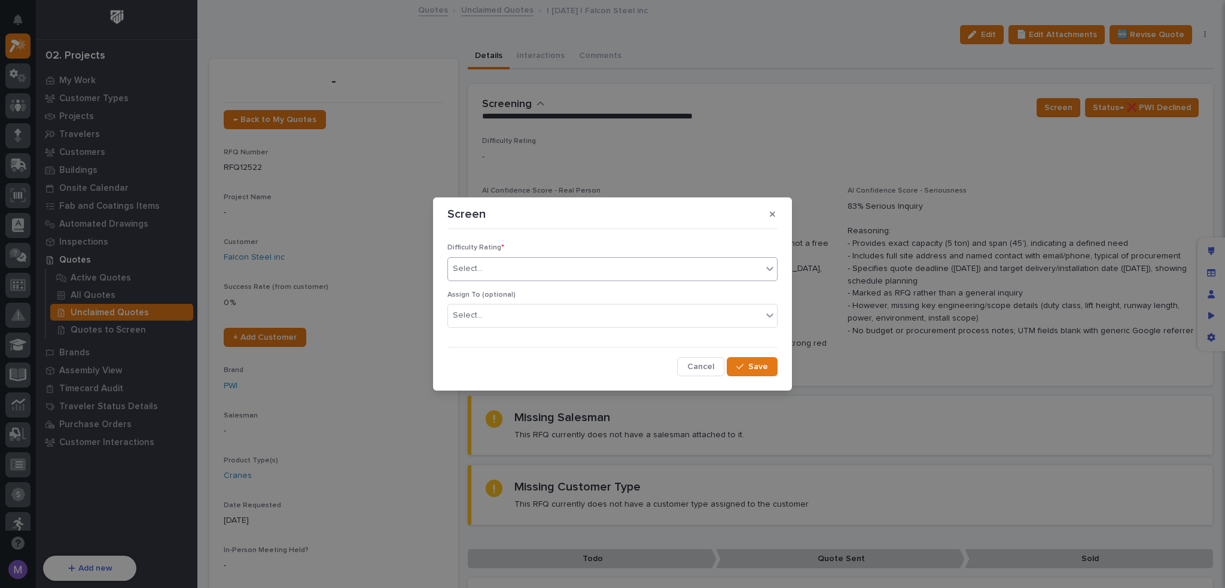
click at [574, 272] on div "Select..." at bounding box center [605, 269] width 314 height 20
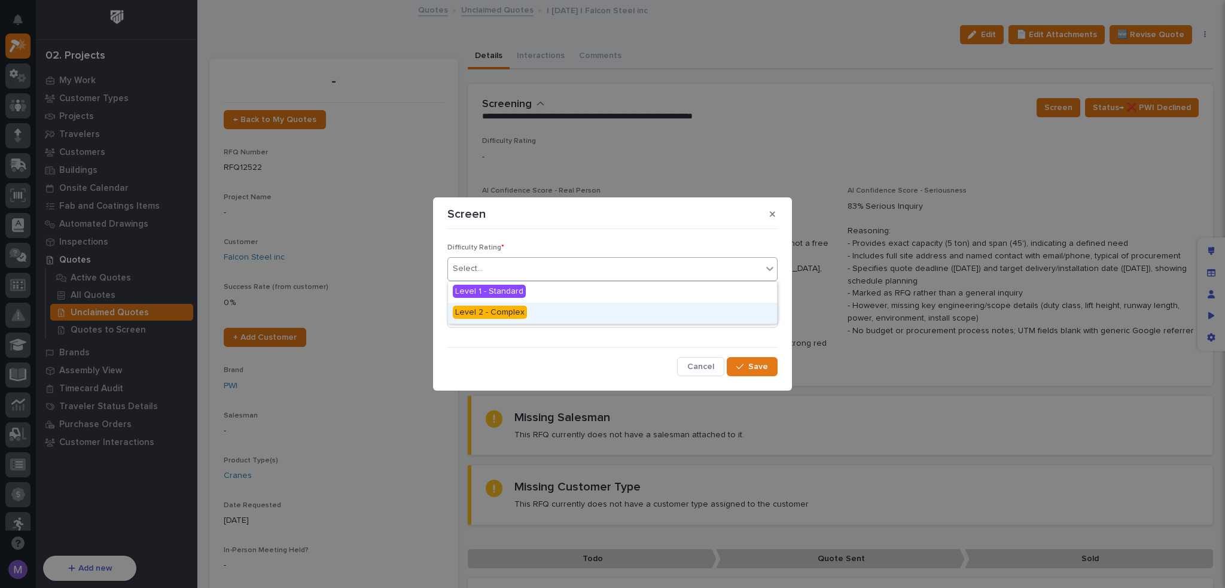
click at [623, 343] on div "Difficulty Rating * option Level 2 - Complex focused, 2 of 2. 2 results availab…" at bounding box center [612, 305] width 330 height 142
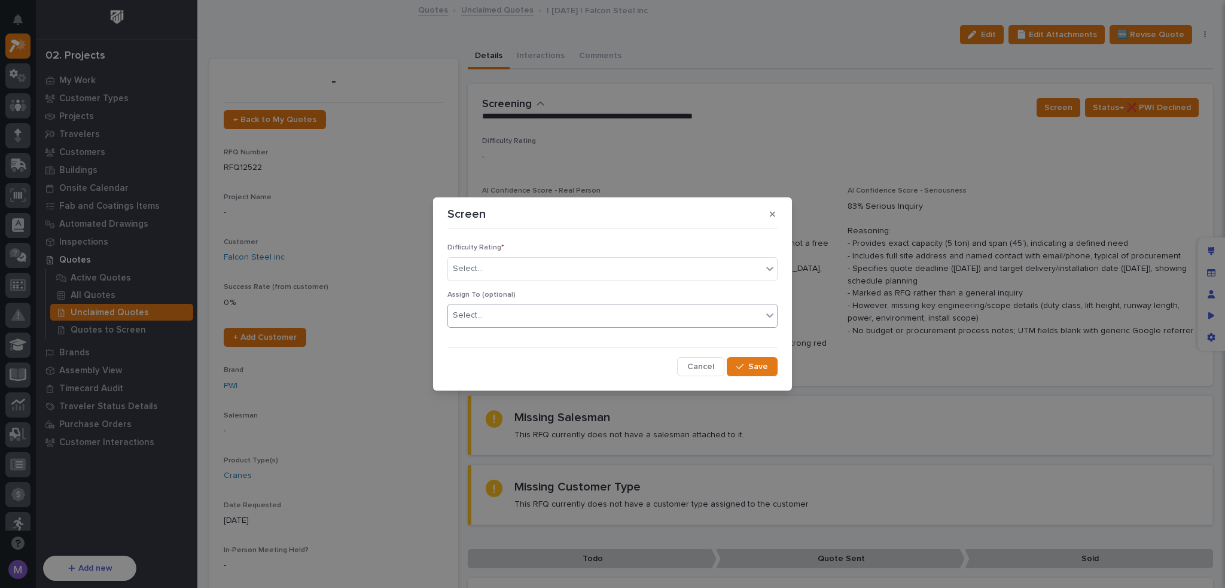
click at [581, 312] on div "Select..." at bounding box center [605, 316] width 314 height 20
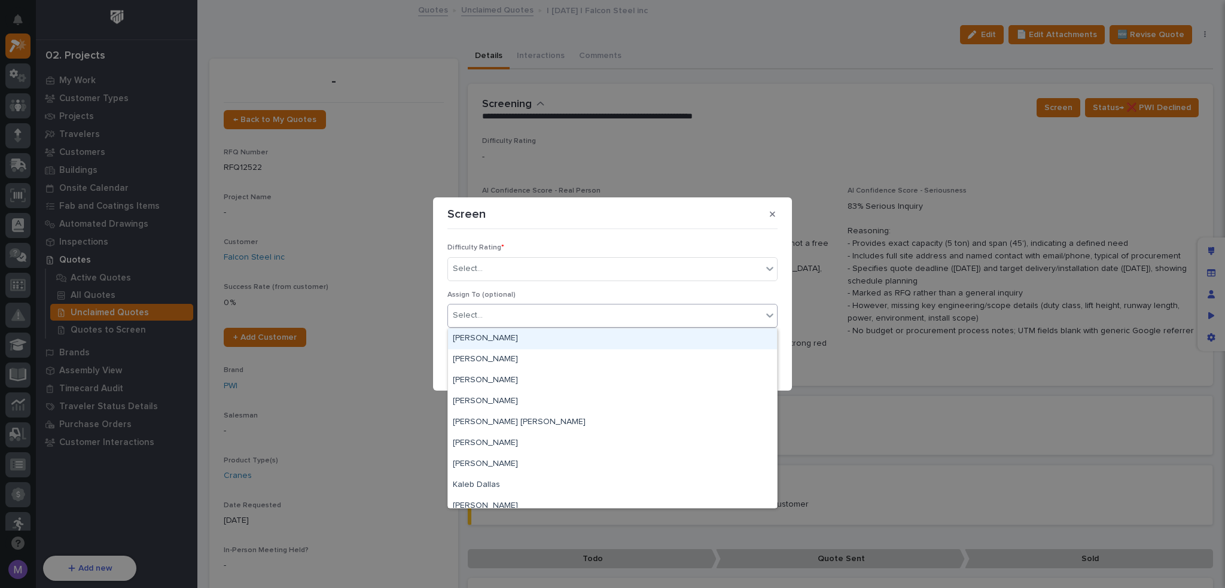
click at [634, 294] on p "Assign To (optional)" at bounding box center [612, 295] width 330 height 8
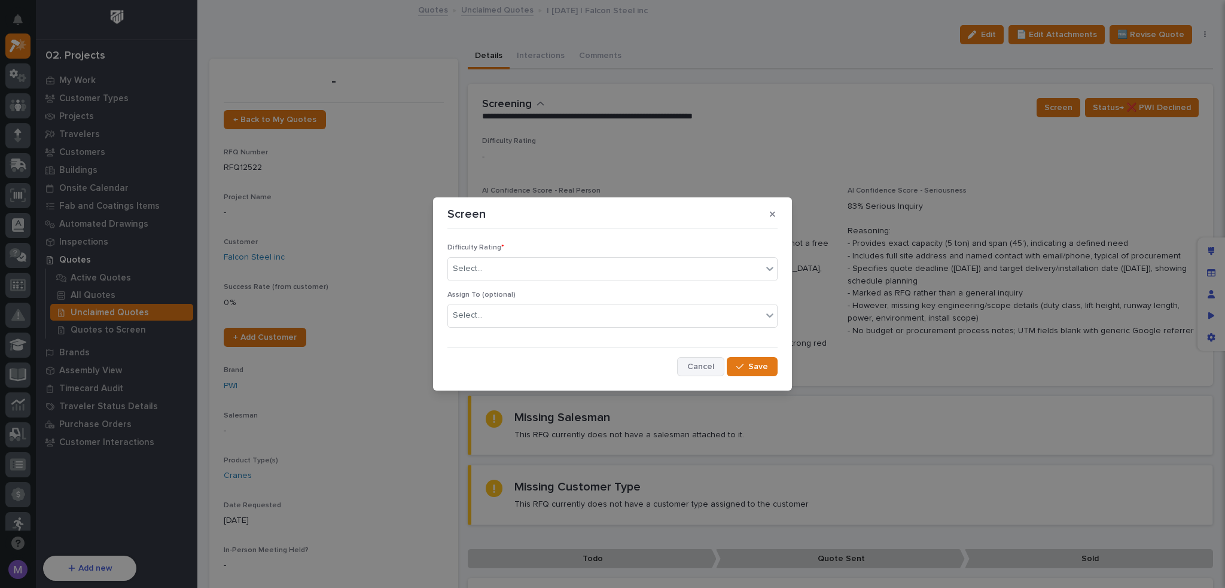
click at [704, 363] on span "Cancel" at bounding box center [700, 366] width 27 height 11
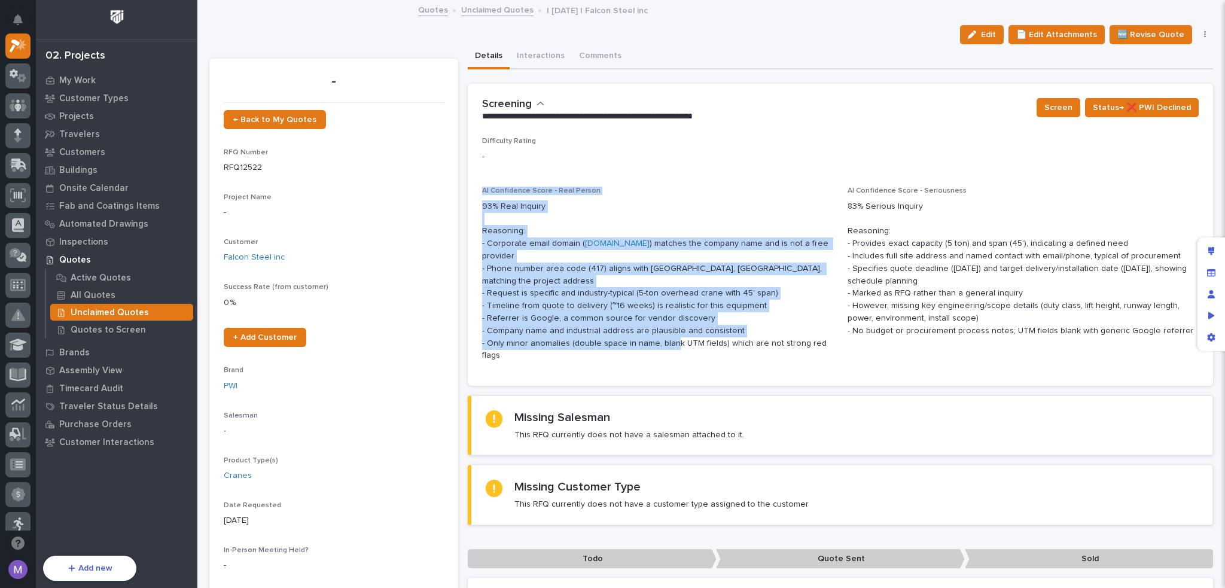
drag, startPoint x: 476, startPoint y: 188, endPoint x: 765, endPoint y: 339, distance: 325.9
click at [760, 342] on div "Difficulty Rating - AI Confidence Score - Real Person 93% Real Inquiry Reasonin…" at bounding box center [841, 261] width 746 height 249
drag, startPoint x: 840, startPoint y: 185, endPoint x: 1175, endPoint y: 334, distance: 365.8
click at [1175, 334] on div "Difficulty Rating - AI Confidence Score - Real Person 93% Real Inquiry Reasonin…" at bounding box center [840, 254] width 717 height 234
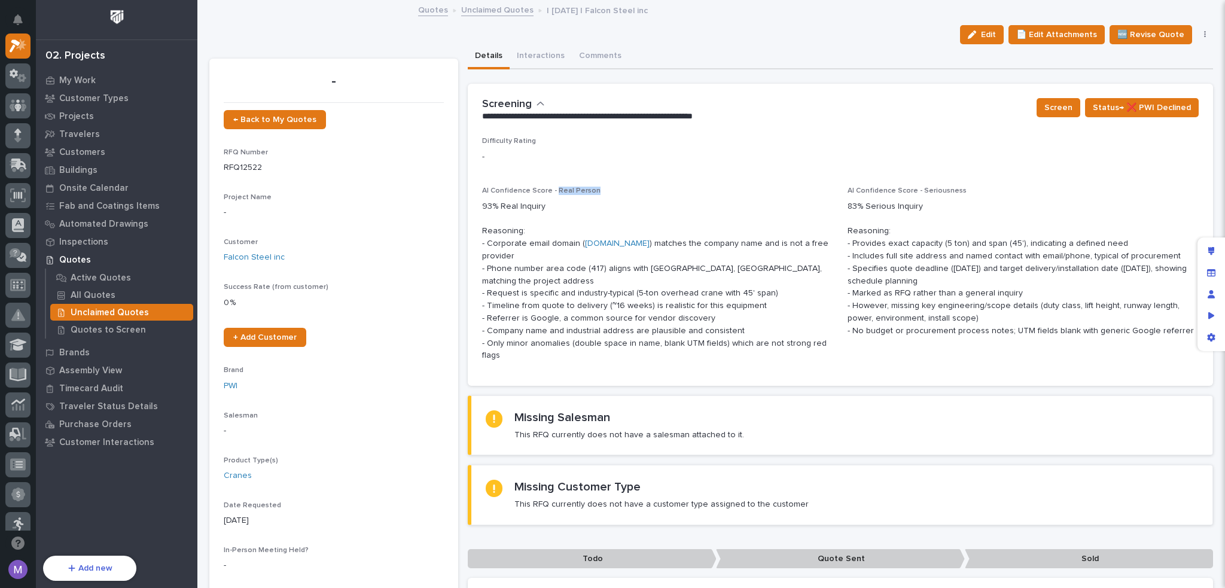
drag, startPoint x: 553, startPoint y: 191, endPoint x: 591, endPoint y: 191, distance: 38.3
click at [591, 191] on p "AI Confidence Score - Real Person" at bounding box center [657, 191] width 351 height 8
drag, startPoint x: 914, startPoint y: 191, endPoint x: 951, endPoint y: 191, distance: 37.1
click at [951, 191] on span "AI Confidence Score - Seriousness" at bounding box center [907, 190] width 119 height 7
click at [748, 196] on div "AI Confidence Score - Real Person 93% Real Inquiry Reasoning: - Corporate email…" at bounding box center [657, 279] width 351 height 185
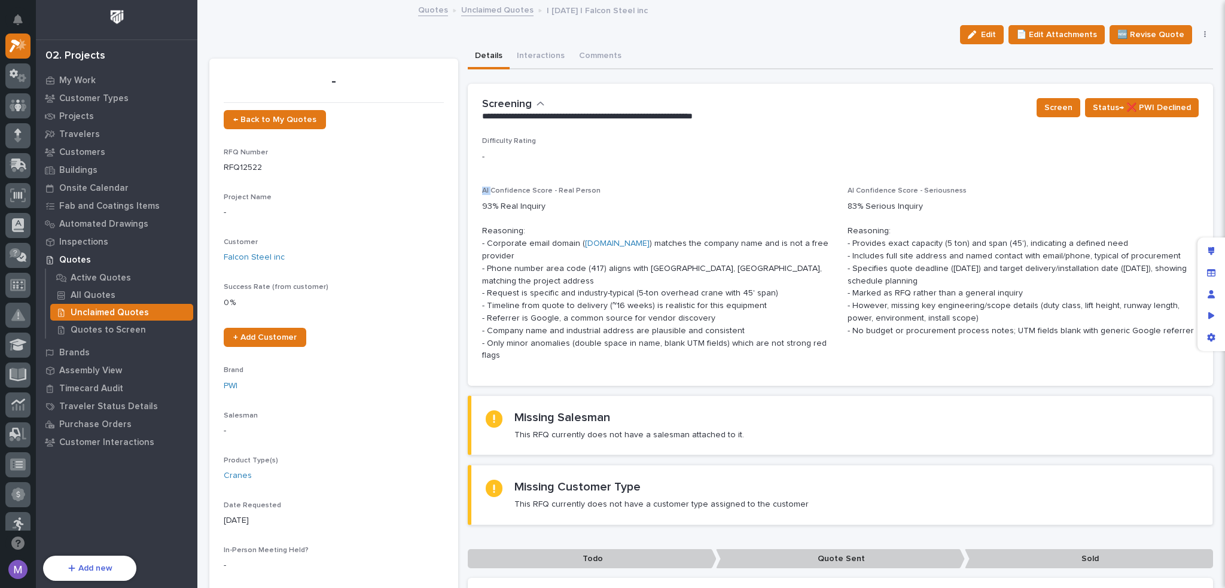
drag, startPoint x: 479, startPoint y: 189, endPoint x: 488, endPoint y: 188, distance: 9.0
click at [488, 188] on div "Difficulty Rating - AI Confidence Score - Real Person 93% Real Inquiry Reasonin…" at bounding box center [841, 261] width 746 height 249
click at [625, 206] on p "93% Real Inquiry Reasoning: - Corporate email domain ( [DOMAIN_NAME] ) matches …" at bounding box center [657, 281] width 351 height 162
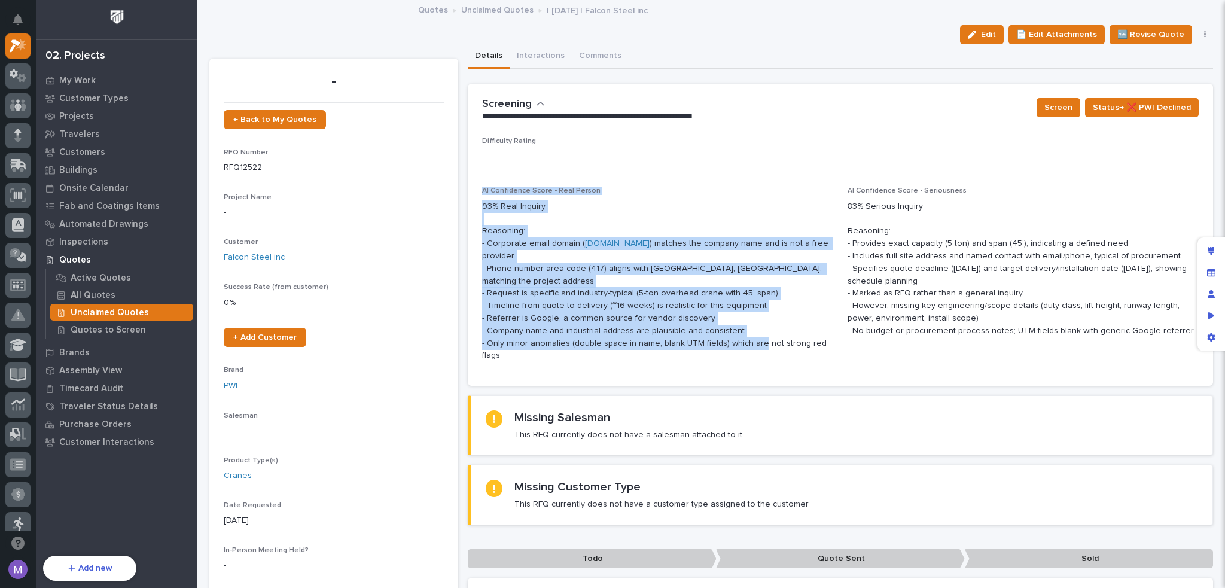
drag, startPoint x: 481, startPoint y: 188, endPoint x: 666, endPoint y: 342, distance: 240.5
click at [666, 342] on div "AI Confidence Score - Real Person 93% Real Inquiry Reasoning: - Corporate email…" at bounding box center [657, 279] width 351 height 185
click at [618, 184] on div "Difficulty Rating - AI Confidence Score - Real Person 93% Real Inquiry Reasonin…" at bounding box center [840, 254] width 717 height 234
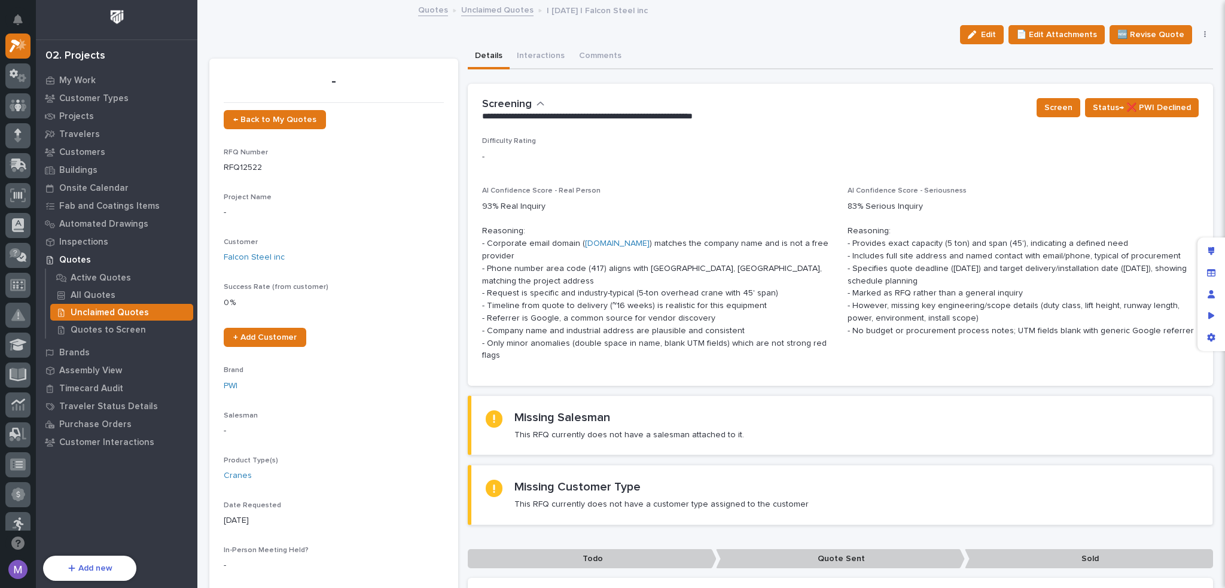
drag, startPoint x: 915, startPoint y: 191, endPoint x: 954, endPoint y: 188, distance: 39.6
click at [954, 188] on p "AI Confidence Score - Seriousness" at bounding box center [1023, 191] width 351 height 8
drag, startPoint x: 843, startPoint y: 190, endPoint x: 852, endPoint y: 190, distance: 9.0
click at [852, 190] on span "AI Confidence Score - Seriousness" at bounding box center [907, 190] width 119 height 7
drag, startPoint x: 480, startPoint y: 190, endPoint x: 488, endPoint y: 190, distance: 8.4
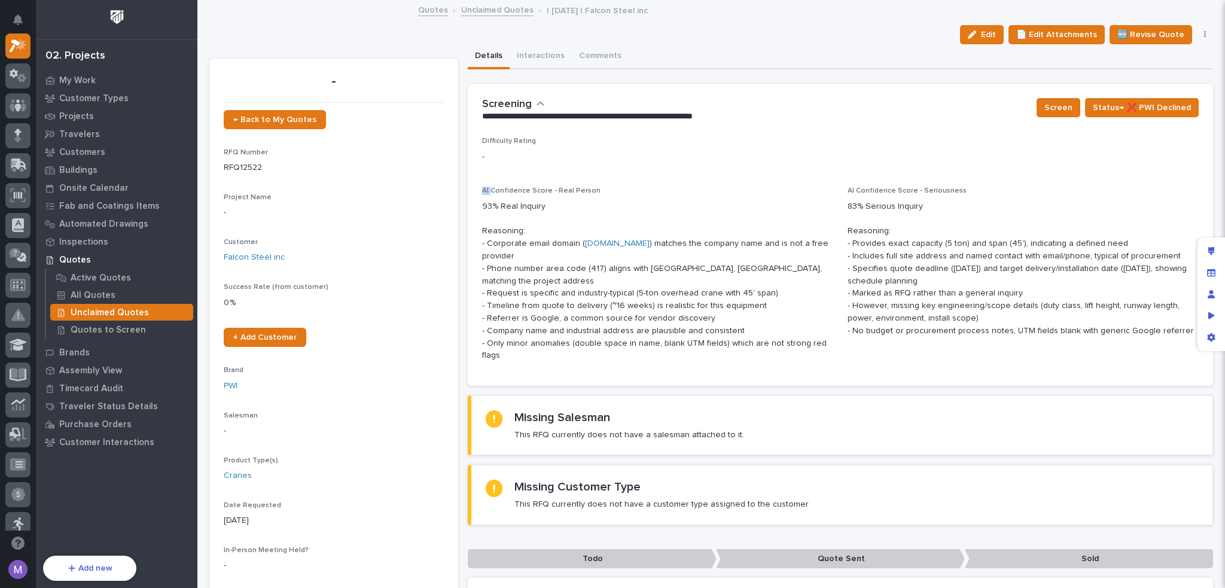
click at [488, 190] on span "AI Confidence Score - Real Person" at bounding box center [541, 190] width 118 height 7
drag, startPoint x: 522, startPoint y: 191, endPoint x: 543, endPoint y: 190, distance: 20.9
click at [535, 191] on span "AI Confidence Score - Real Person" at bounding box center [541, 190] width 118 height 7
drag, startPoint x: 852, startPoint y: 191, endPoint x: 909, endPoint y: 190, distance: 57.4
click at [909, 190] on span "AI Confidence Score - Seriousness" at bounding box center [907, 190] width 119 height 7
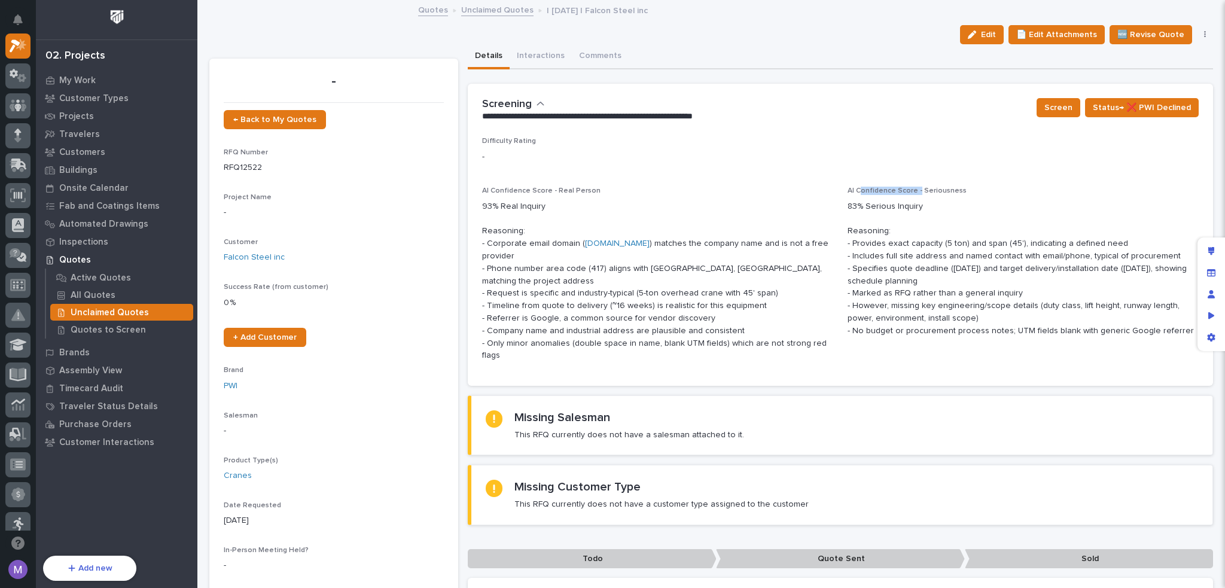
click at [540, 102] on icon "button" at bounding box center [541, 104] width 8 height 11
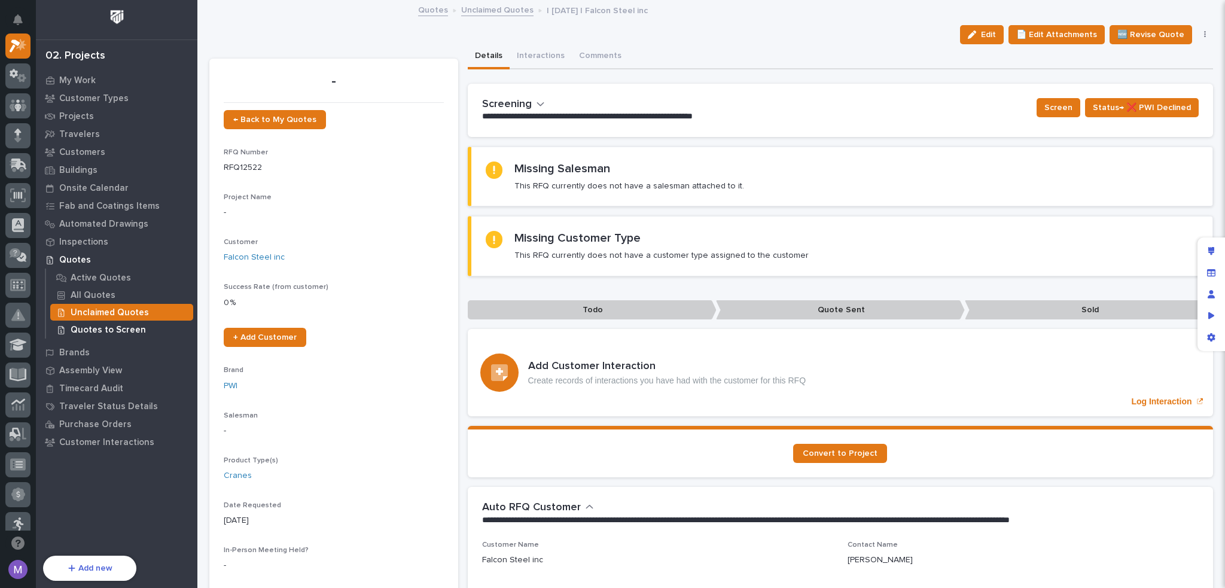
click at [124, 330] on p "Quotes to Screen" at bounding box center [108, 330] width 75 height 11
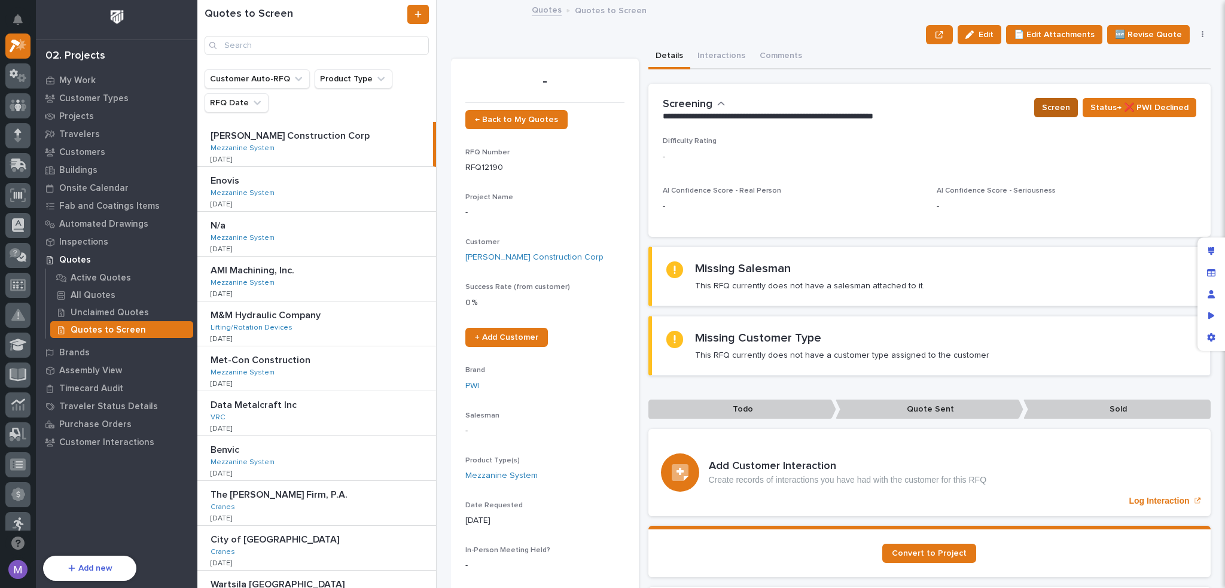
click at [1058, 110] on span "Screen" at bounding box center [1056, 107] width 28 height 14
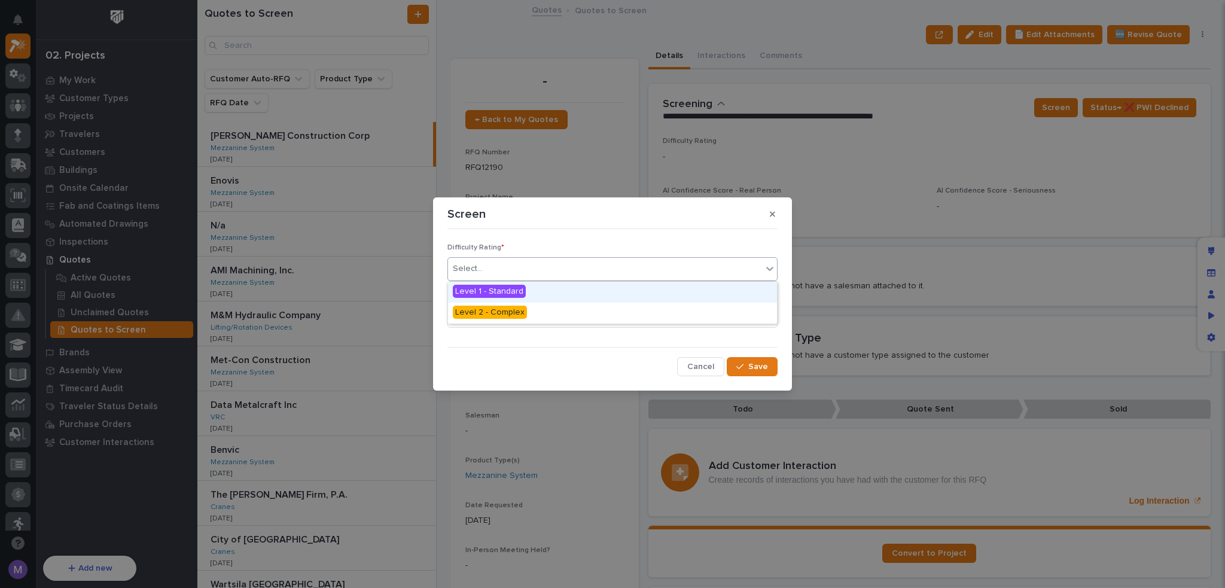
click at [568, 265] on div "Select..." at bounding box center [605, 269] width 314 height 20
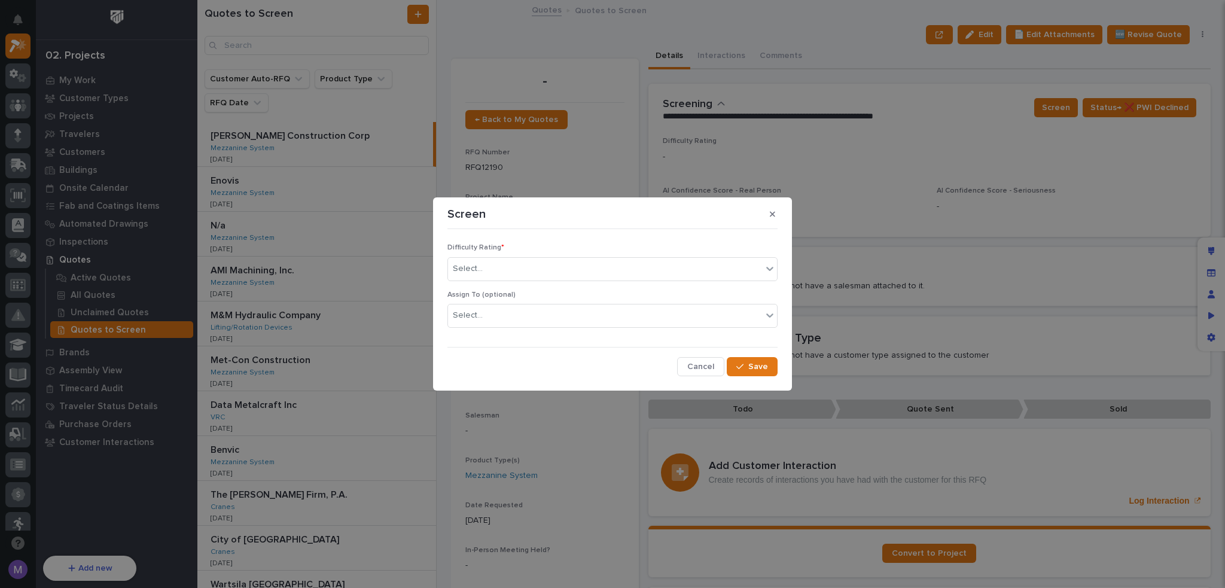
drag, startPoint x: 571, startPoint y: 356, endPoint x: 640, endPoint y: 363, distance: 69.2
click at [574, 358] on div "Difficulty Rating * Select... Assign To (optional) Select... Cancel Save" at bounding box center [612, 305] width 330 height 142
click at [690, 363] on span "Cancel" at bounding box center [700, 366] width 27 height 11
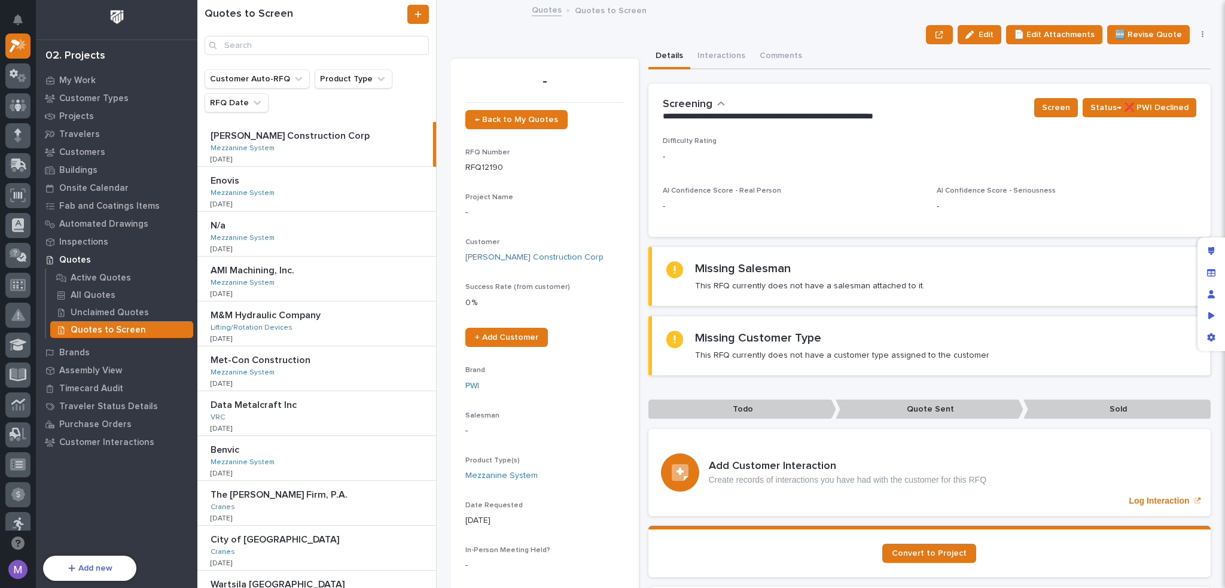
click at [610, 35] on div "Edit 📄 Edit Attachments 🆕 Revise Quote 📝 Edit Description 📞 Edit Contact Info 📅…" at bounding box center [831, 34] width 760 height 19
click at [91, 80] on p "My Work" at bounding box center [77, 80] width 36 height 11
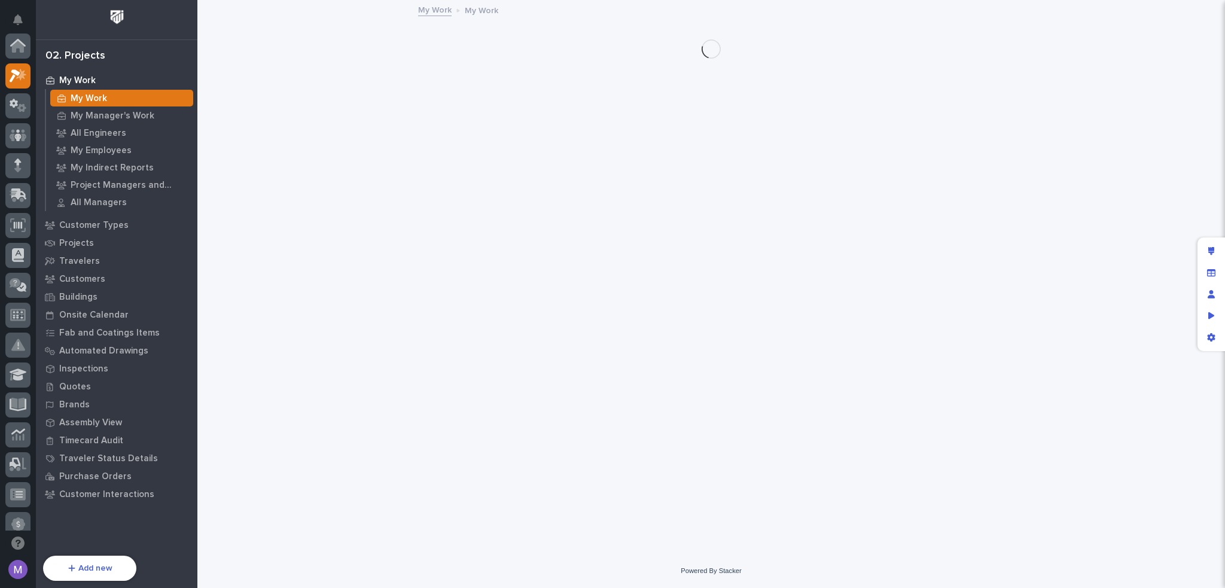
scroll to position [30, 0]
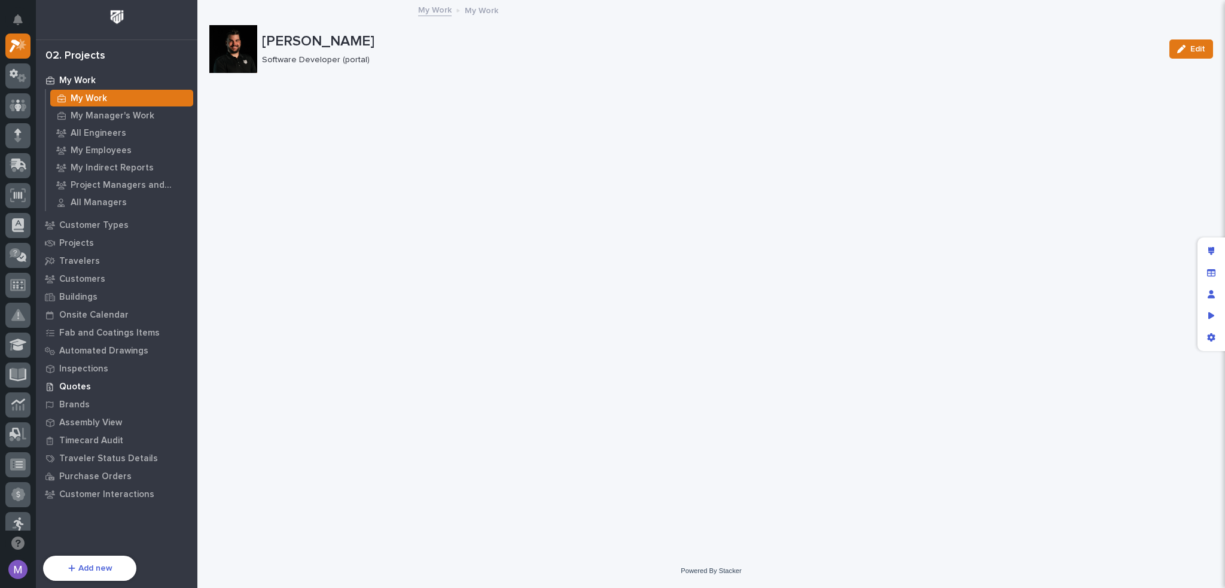
click at [86, 386] on p "Quotes" at bounding box center [75, 387] width 32 height 11
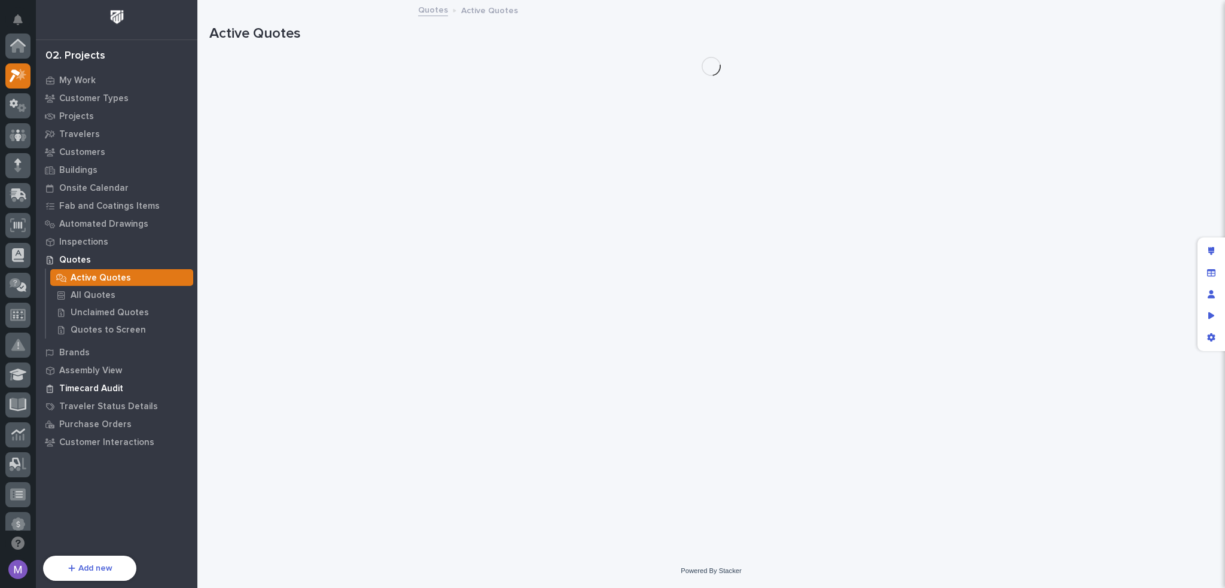
scroll to position [30, 0]
click at [95, 330] on p "Quotes to Screen" at bounding box center [108, 330] width 75 height 11
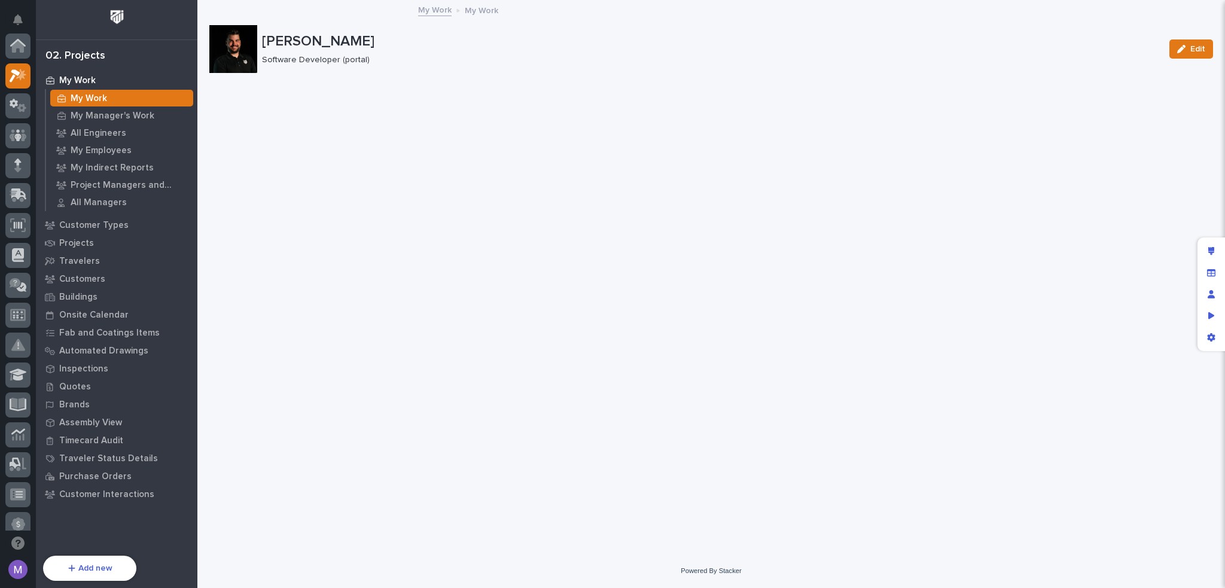
scroll to position [30, 0]
click at [1210, 312] on icon "Preview as" at bounding box center [1211, 316] width 7 height 8
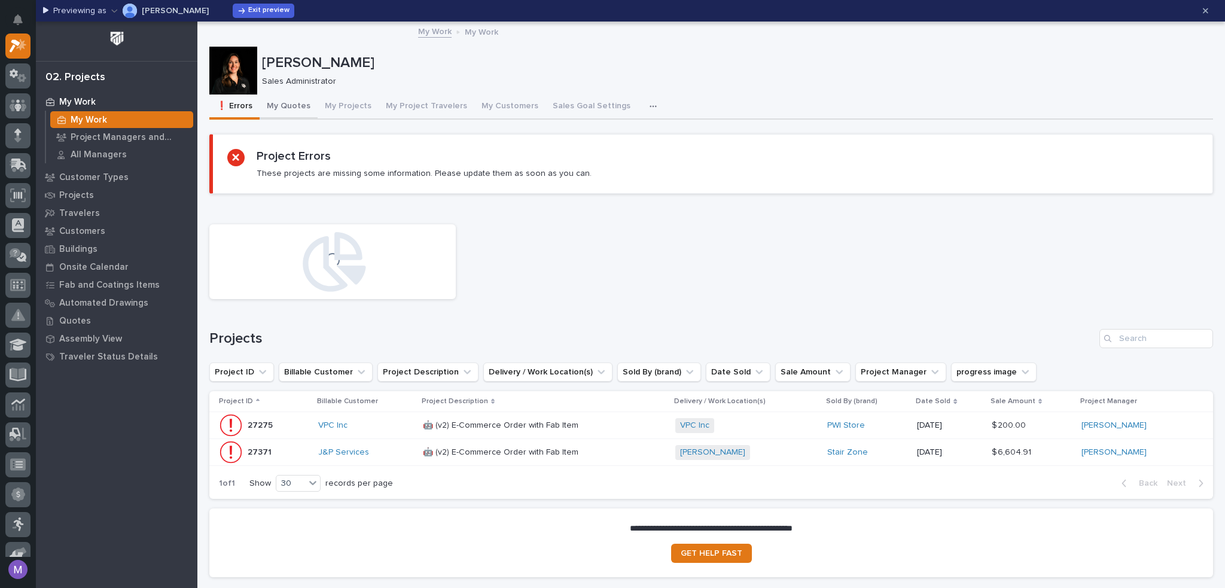
click at [298, 103] on button "My Quotes" at bounding box center [289, 107] width 58 height 25
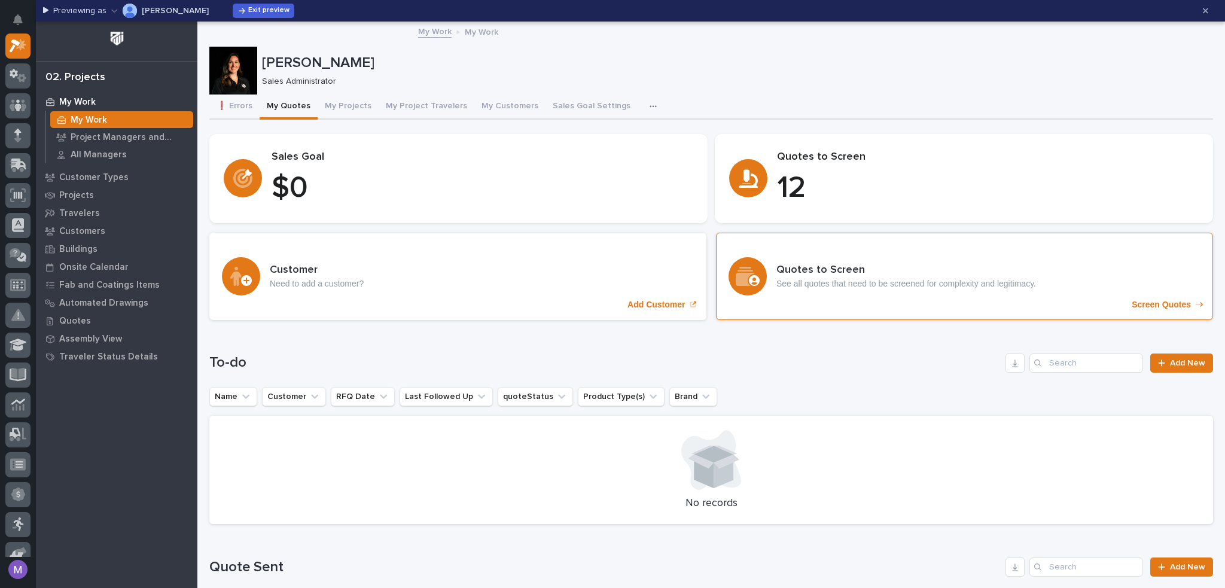
click at [1004, 264] on h3 "Quotes to Screen" at bounding box center [906, 270] width 260 height 13
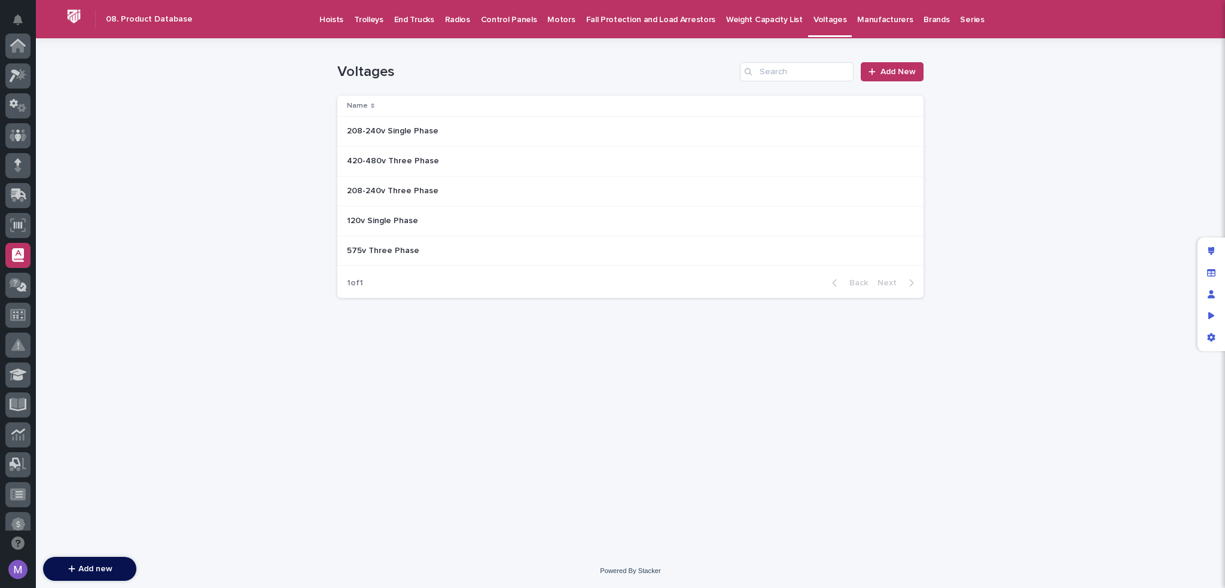
scroll to position [209, 0]
